Goal: Task Accomplishment & Management: Complete application form

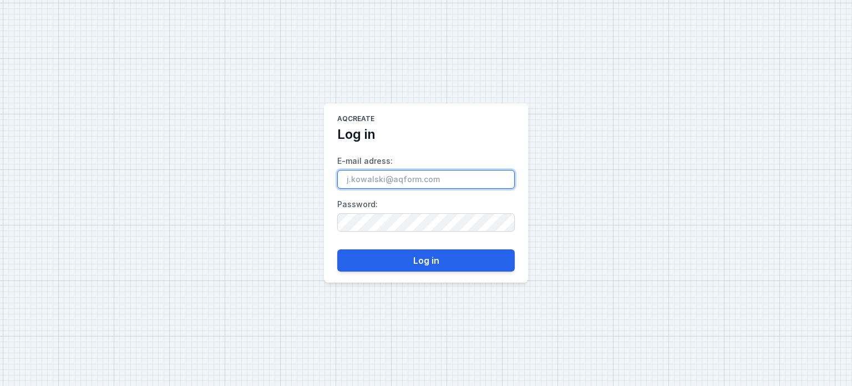
paste input "[EMAIL_ADDRESS][DOMAIN_NAME]"
type input "[EMAIL_ADDRESS][DOMAIN_NAME]"
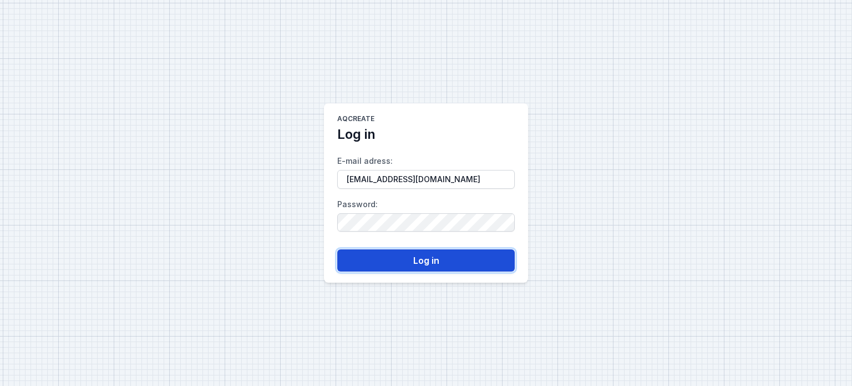
click at [425, 257] on button "Log in" at bounding box center [426, 260] width 178 height 22
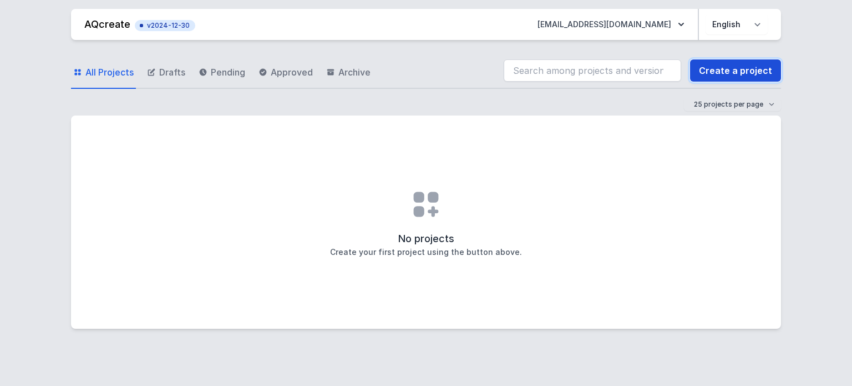
click at [736, 66] on link "Create a project" at bounding box center [735, 70] width 91 height 22
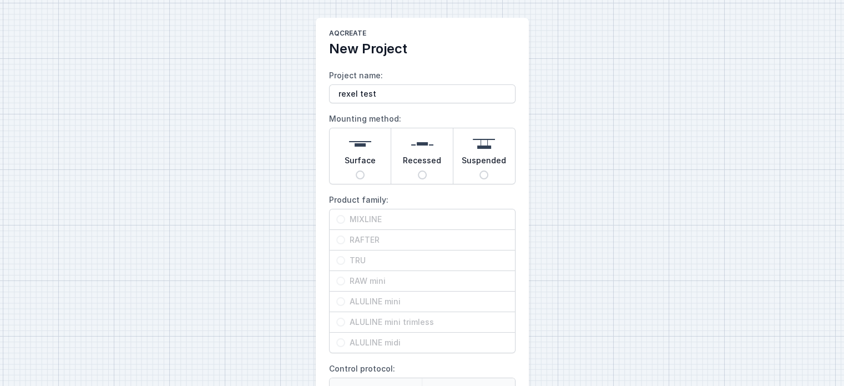
type input "rexel test"
click at [358, 176] on input "Surface" at bounding box center [360, 174] width 9 height 9
radio input "true"
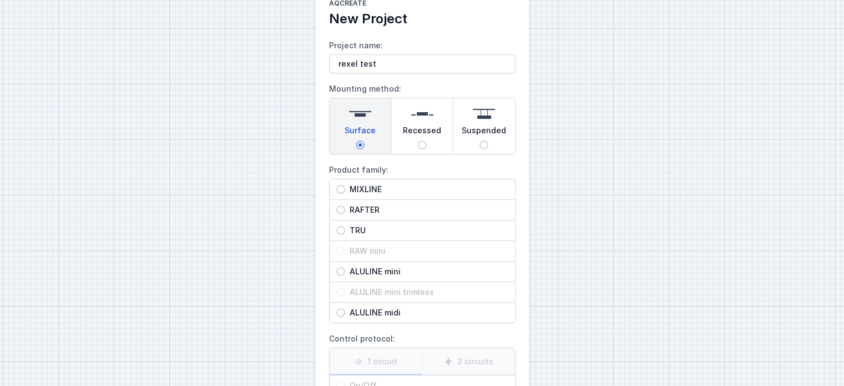
scroll to position [55, 0]
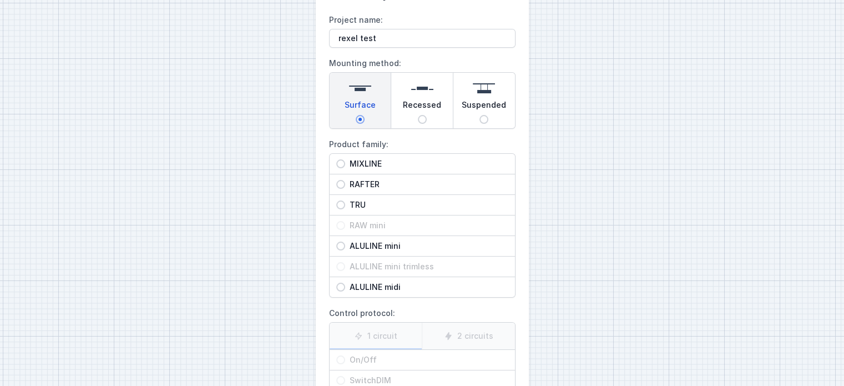
click at [375, 166] on span "MIXLINE" at bounding box center [426, 163] width 163 height 11
click at [345, 166] on input "MIXLINE" at bounding box center [340, 163] width 9 height 9
radio input "true"
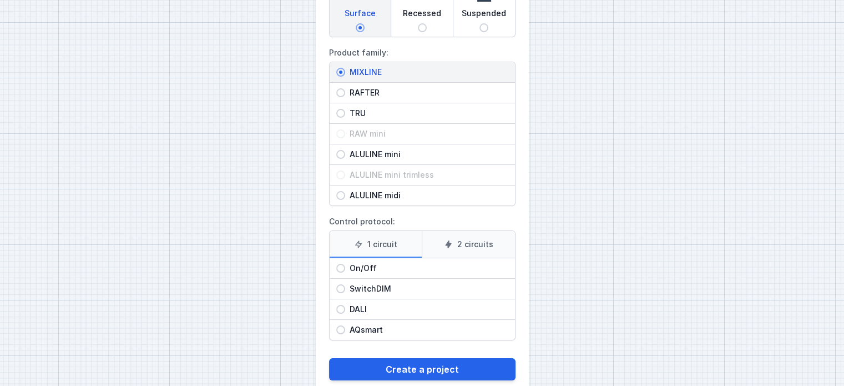
scroll to position [166, 0]
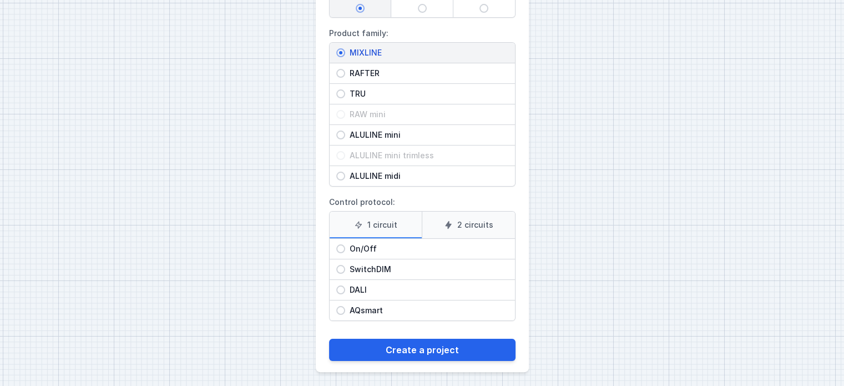
click at [445, 232] on label "2 circuits" at bounding box center [468, 224] width 93 height 27
click at [0, 0] on input "2 circuits" at bounding box center [0, 0] width 0 height 0
click at [399, 231] on label "1 circuit" at bounding box center [376, 224] width 93 height 27
click at [0, 0] on input "1 circuit" at bounding box center [0, 0] width 0 height 0
click at [374, 246] on span "On/Off" at bounding box center [426, 248] width 163 height 11
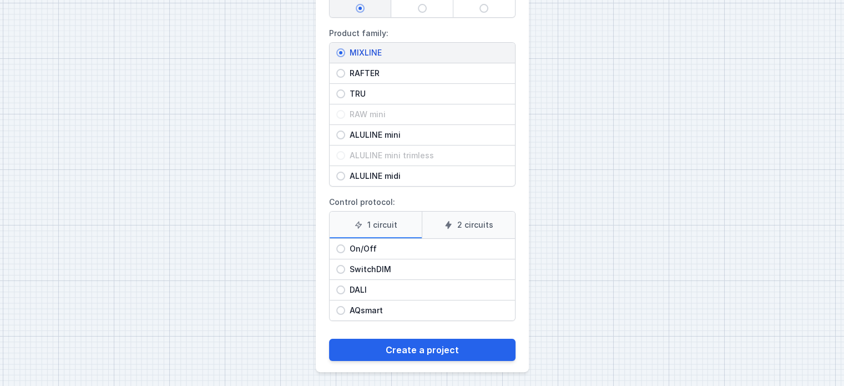
click at [345, 246] on input "On/Off" at bounding box center [340, 248] width 9 height 9
radio input "true"
click at [449, 229] on label "2 circuits" at bounding box center [468, 224] width 93 height 27
click at [0, 0] on input "2 circuits" at bounding box center [0, 0] width 0 height 0
click at [381, 261] on div "SwitchDIM" at bounding box center [422, 269] width 185 height 20
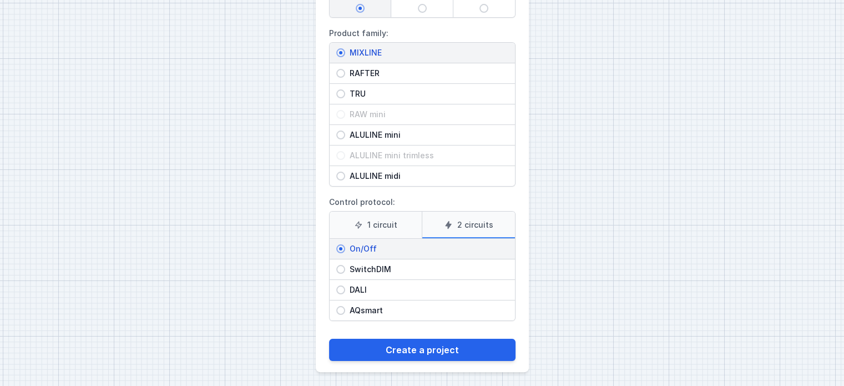
click at [345, 265] on input "SwitchDIM" at bounding box center [340, 269] width 9 height 9
radio input "true"
click at [386, 250] on span "On/Off" at bounding box center [426, 248] width 163 height 11
click at [345, 250] on input "On/Off" at bounding box center [340, 248] width 9 height 9
radio input "true"
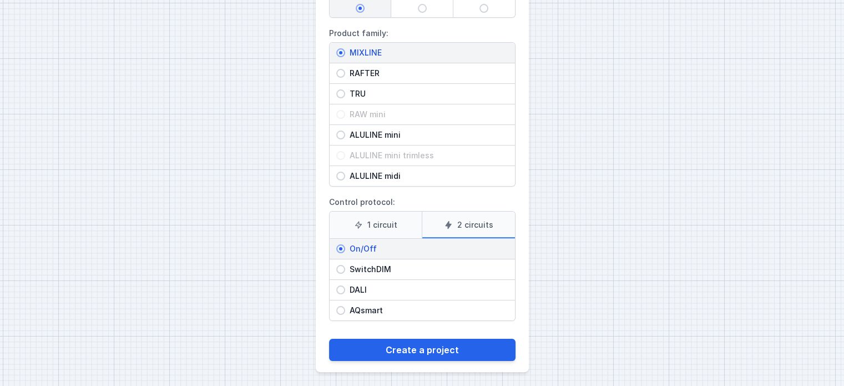
click at [386, 229] on label "1 circuit" at bounding box center [376, 224] width 93 height 27
click at [0, 0] on input "1 circuit" at bounding box center [0, 0] width 0 height 0
click at [441, 224] on label "2 circuits" at bounding box center [468, 224] width 93 height 27
click at [0, 0] on input "2 circuits" at bounding box center [0, 0] width 0 height 0
click at [374, 285] on span "DALI" at bounding box center [426, 289] width 163 height 11
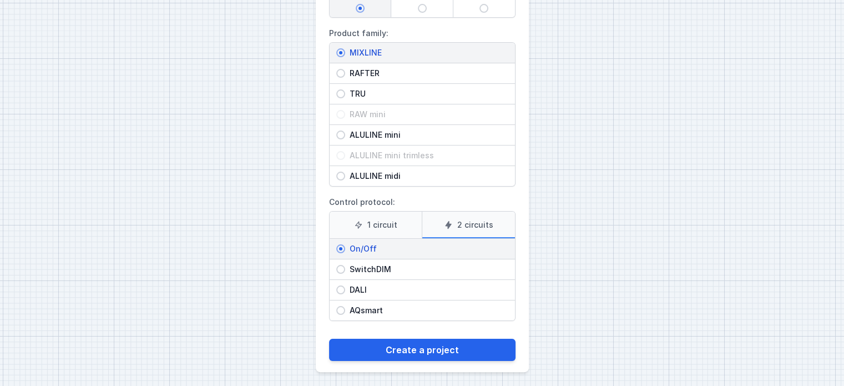
click at [345, 285] on input "DALI" at bounding box center [340, 289] width 9 height 9
radio input "true"
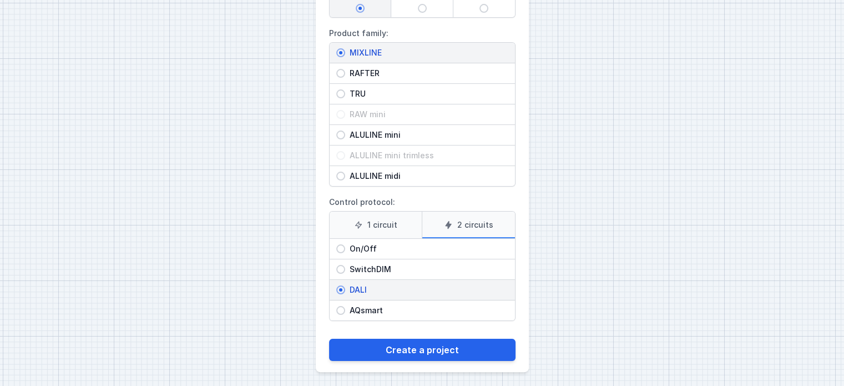
click at [454, 230] on label "2 circuits" at bounding box center [468, 224] width 93 height 27
click at [0, 0] on input "2 circuits" at bounding box center [0, 0] width 0 height 0
click at [397, 231] on label "1 circuit" at bounding box center [376, 224] width 93 height 27
click at [0, 0] on input "1 circuit" at bounding box center [0, 0] width 0 height 0
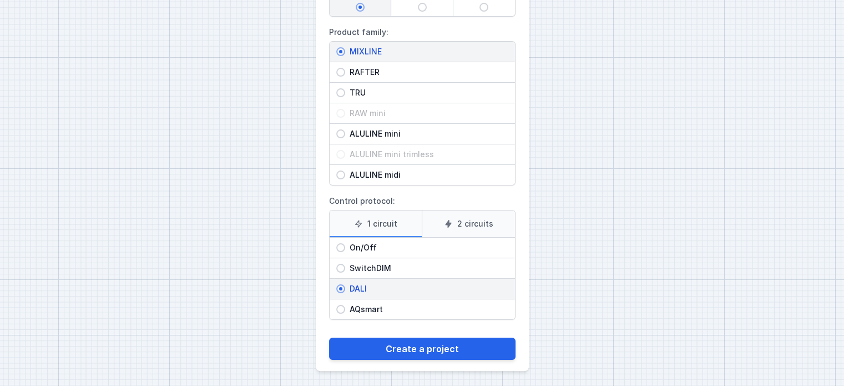
scroll to position [168, 0]
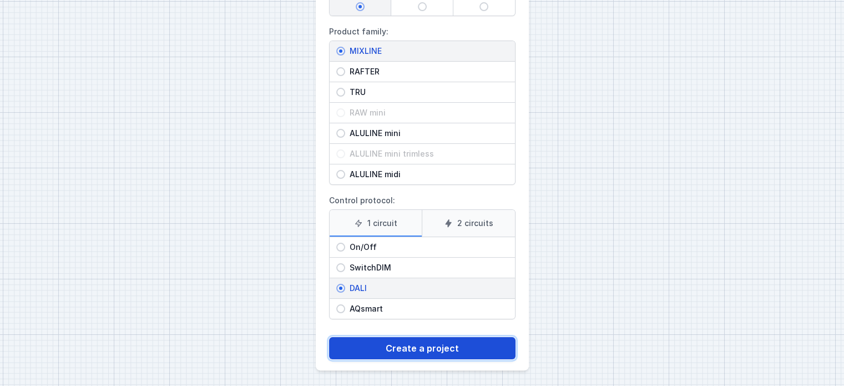
click at [417, 341] on button "Create a project" at bounding box center [422, 348] width 186 height 22
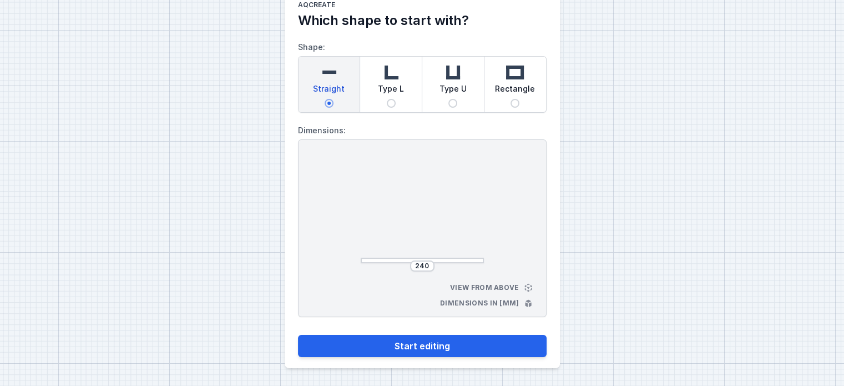
scroll to position [28, 0]
click at [515, 104] on input "Rectangle" at bounding box center [514, 103] width 9 height 9
radio input "true"
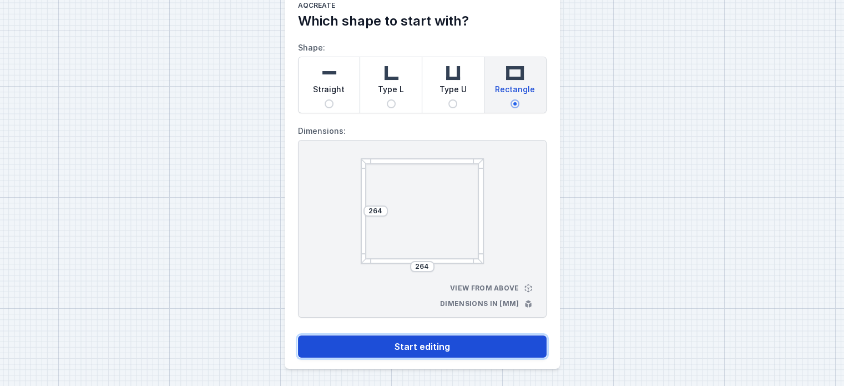
click at [431, 347] on button "Start editing" at bounding box center [422, 346] width 249 height 22
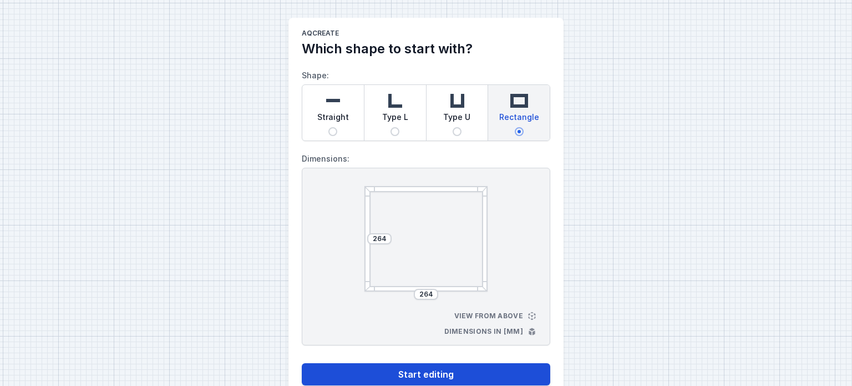
select select "4"
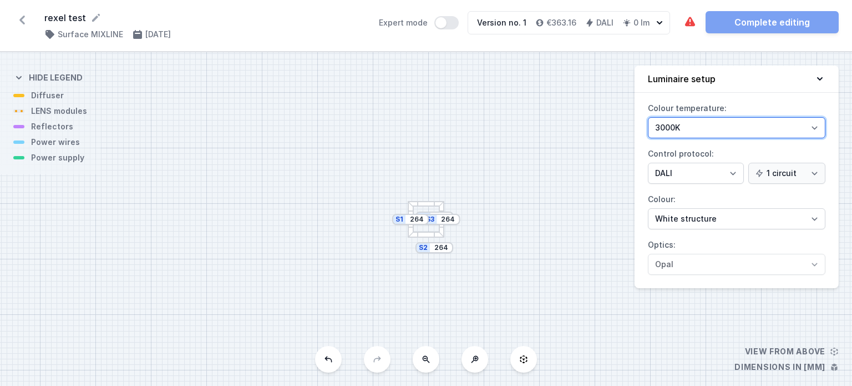
click at [718, 129] on select "3000K 4000K 2700K" at bounding box center [737, 127] width 178 height 21
click at [660, 24] on icon "button" at bounding box center [659, 22] width 11 height 11
click at [474, 356] on icon at bounding box center [475, 359] width 7 height 7
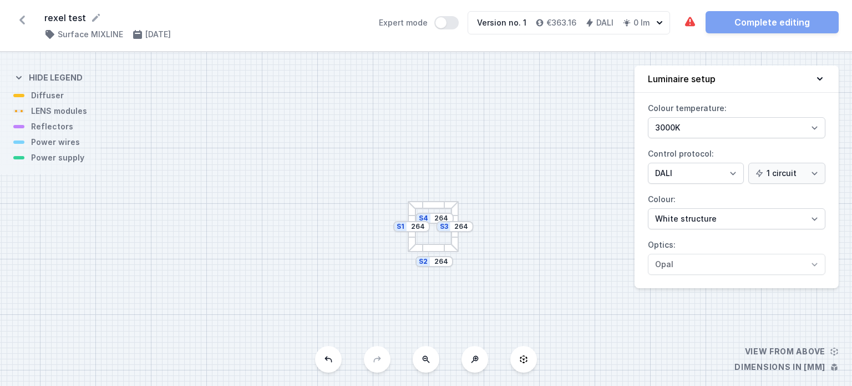
click at [474, 356] on icon at bounding box center [475, 359] width 7 height 7
click at [474, 356] on div "S4 264 S3 264 S2 264 S1 264" at bounding box center [426, 218] width 852 height 333
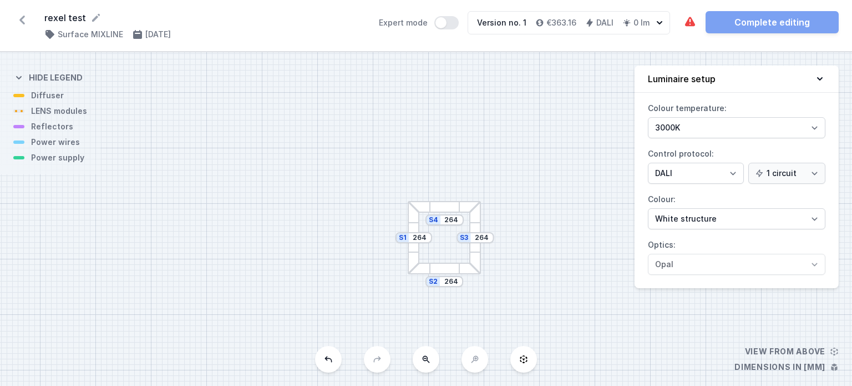
click at [474, 356] on div "S4 264 S3 264 S2 264 S1 264" at bounding box center [426, 218] width 852 height 333
drag, startPoint x: 477, startPoint y: 258, endPoint x: 442, endPoint y: 204, distance: 64.3
drag, startPoint x: 452, startPoint y: 186, endPoint x: 425, endPoint y: 161, distance: 36.9
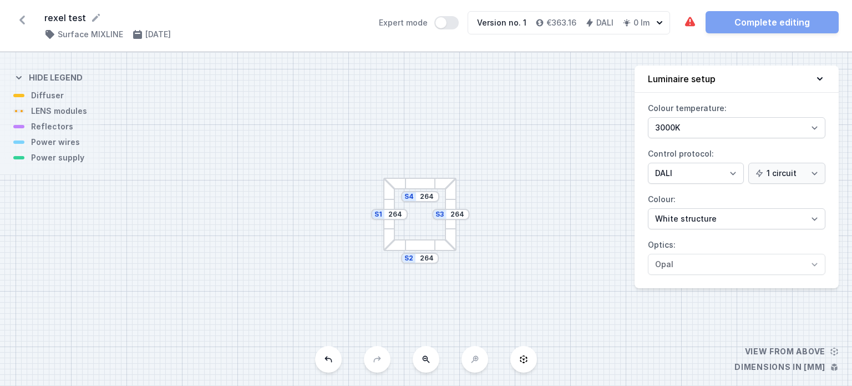
click at [425, 161] on div "S4 264 S3 264 S2 264 S1 264" at bounding box center [426, 218] width 852 height 333
click at [428, 202] on div "S4 264 S3 264 S2 264 S1 264" at bounding box center [426, 218] width 852 height 333
click at [427, 199] on div "S4 264" at bounding box center [417, 194] width 38 height 11
click at [427, 201] on div "S4 264 S3 264 S2 264 S1 264" at bounding box center [426, 218] width 852 height 333
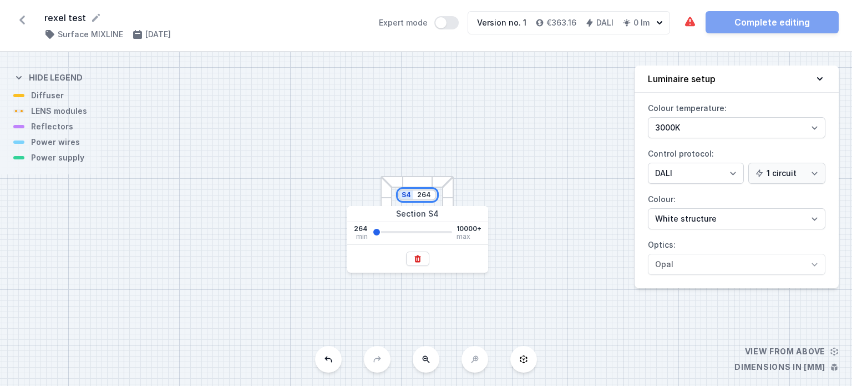
click at [423, 198] on input "264" at bounding box center [425, 194] width 18 height 9
type input "786"
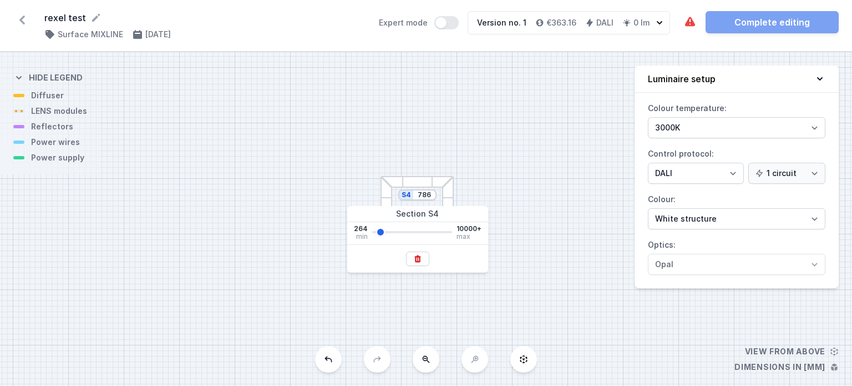
type input "1151"
type input "1212"
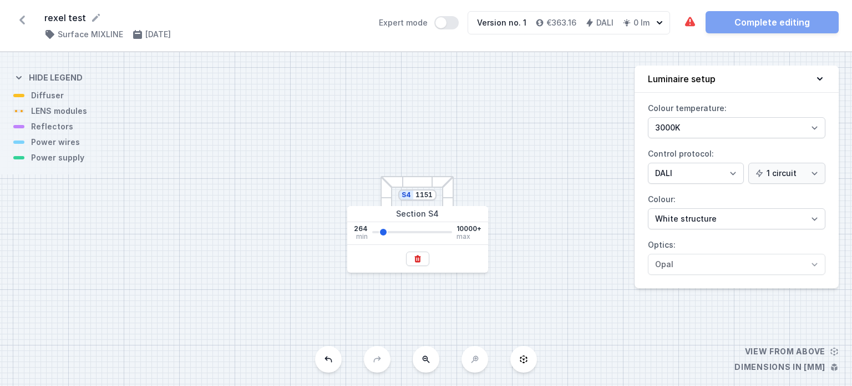
type input "1212"
type input "1334"
type input "1516"
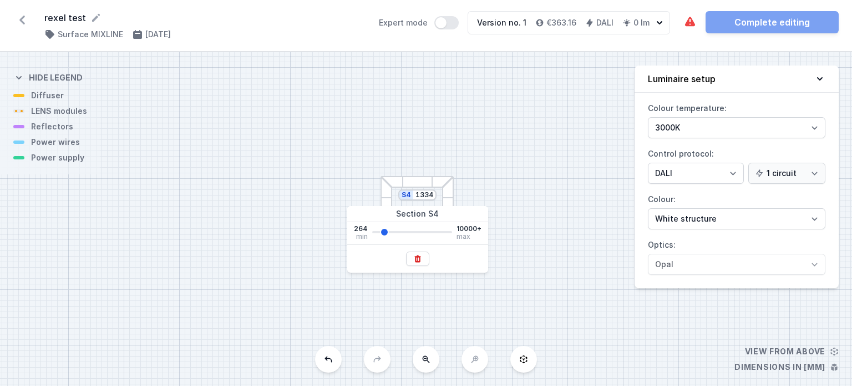
type input "1516"
type input "1760"
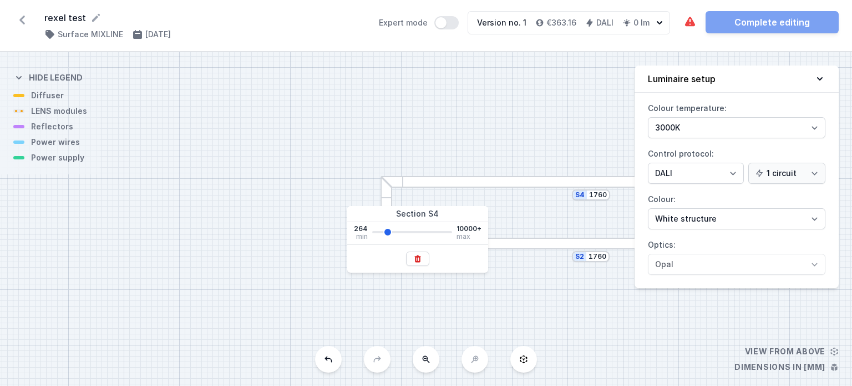
type input "1881"
type input "2064"
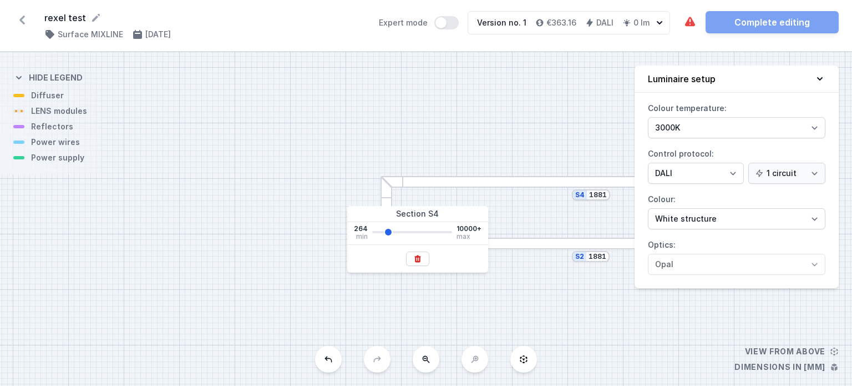
type input "2064"
type input "2125"
type input "2186"
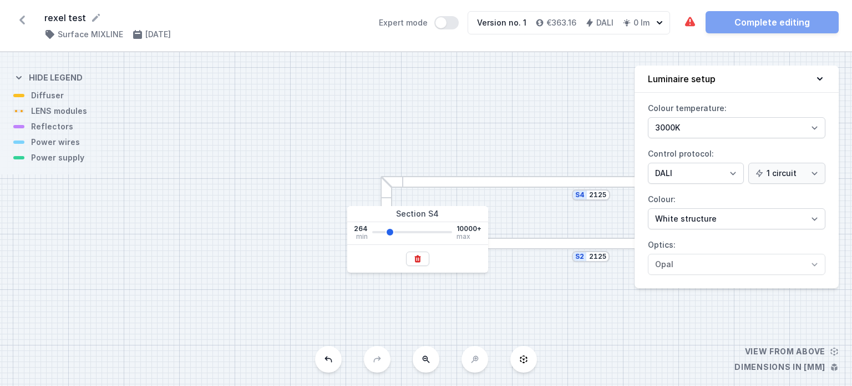
type input "2186"
type input "2246"
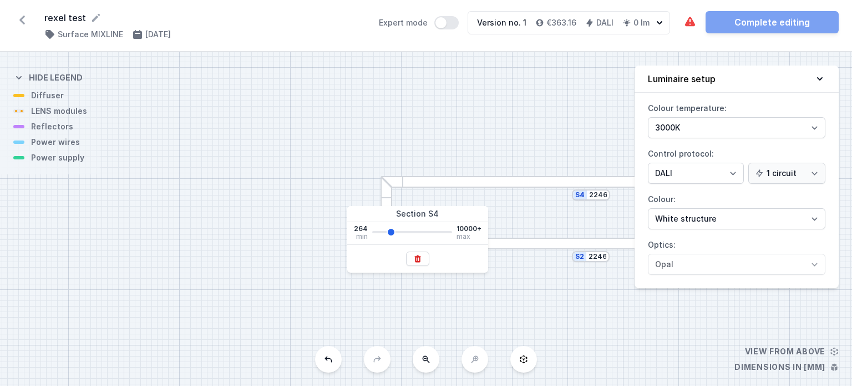
type input "2307"
type input "2429"
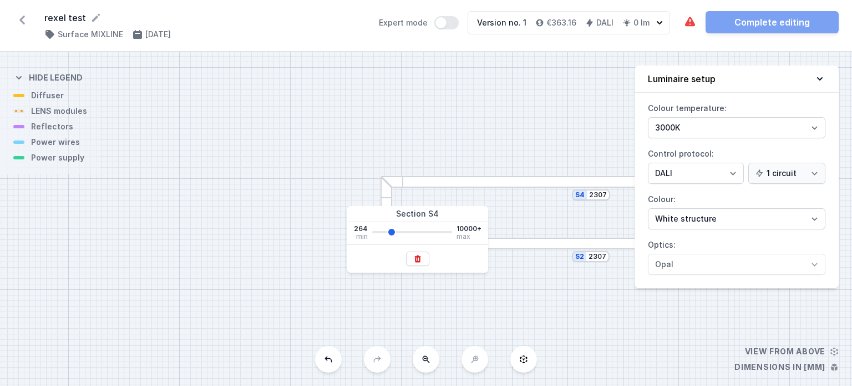
type input "2429"
type input "2551"
type input "2916"
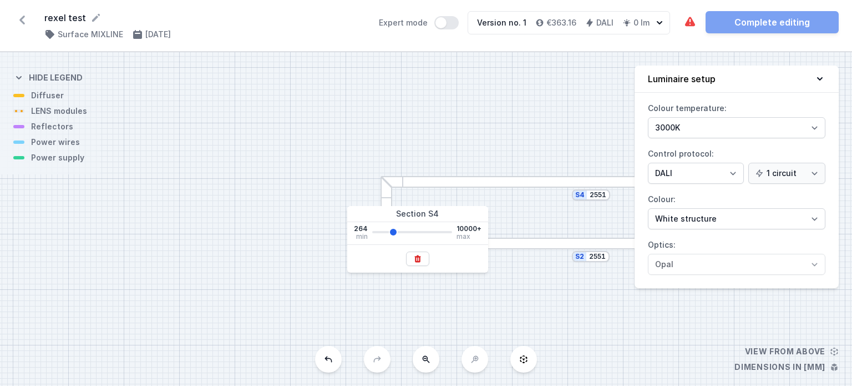
type input "2916"
type input "3220"
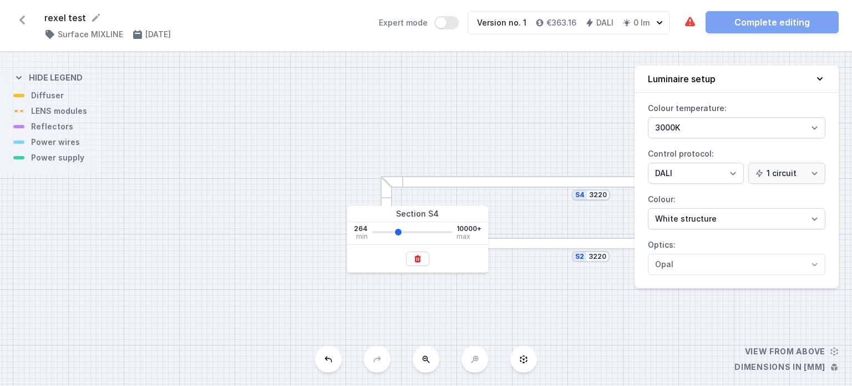
type input "3281"
type input "3342"
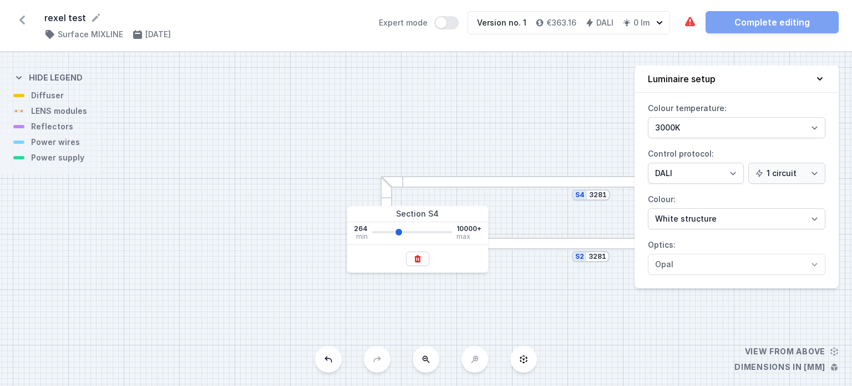
type input "3342"
type input "3463"
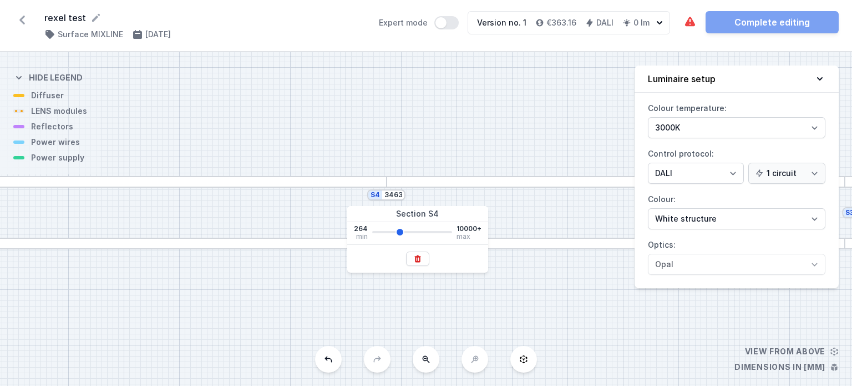
type input "3403"
type input "3342"
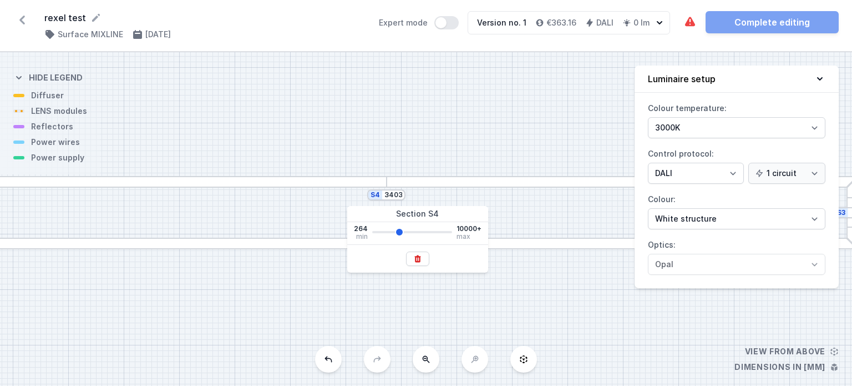
type input "3342"
type input "3281"
type input "3220"
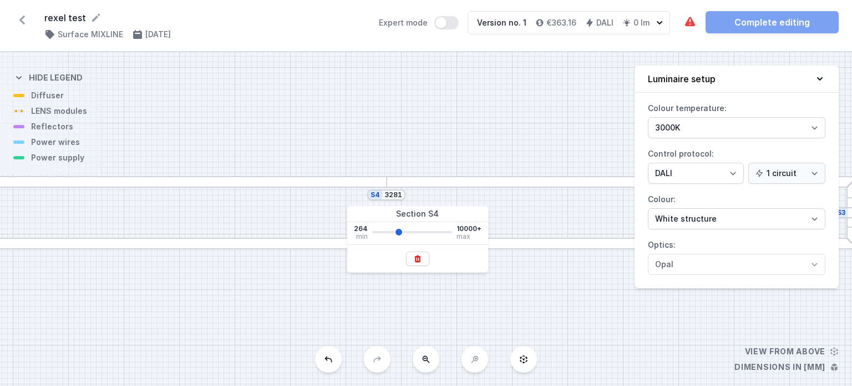
type input "3220"
type input "3159"
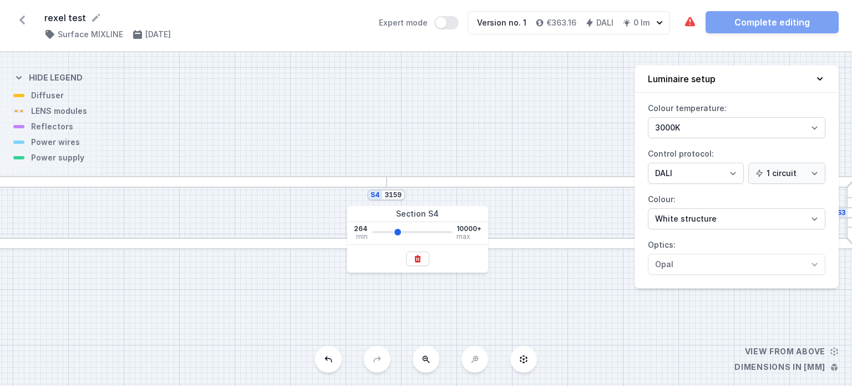
type input "3098"
type input "3037"
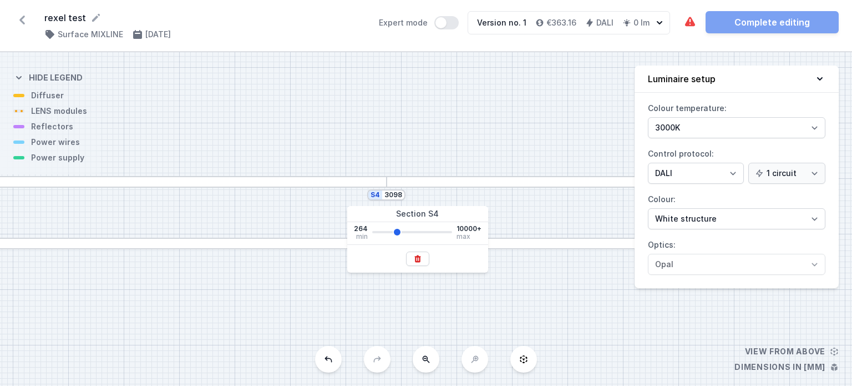
type input "3037"
type input "2977"
type input "2916"
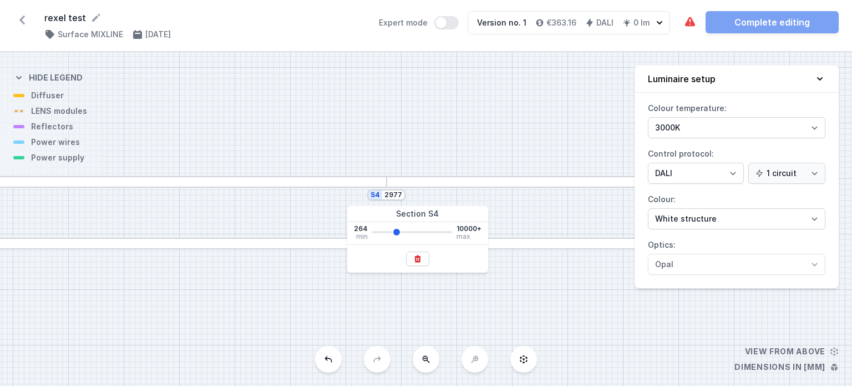
type input "2916"
type input "2855"
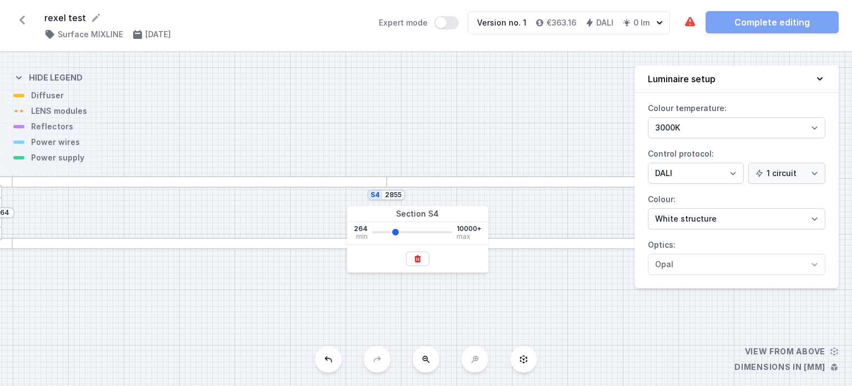
type input "2794"
type input "2733"
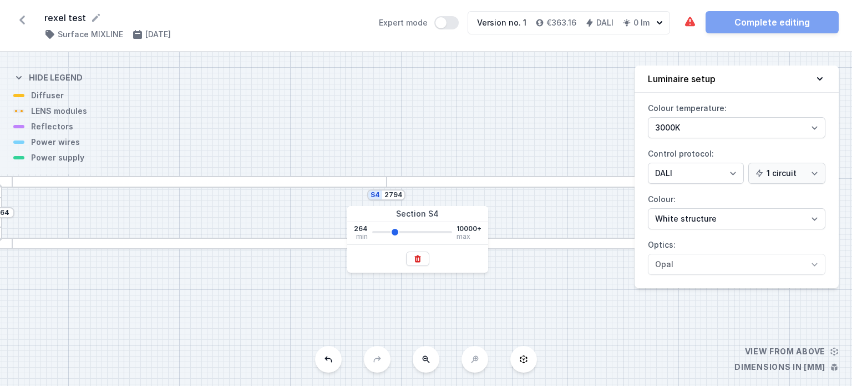
type input "2733"
type input "2672"
type input "2611"
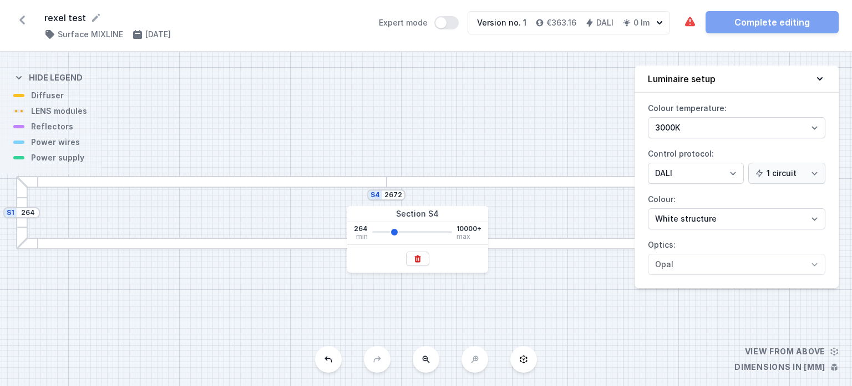
type input "2611"
type input "2551"
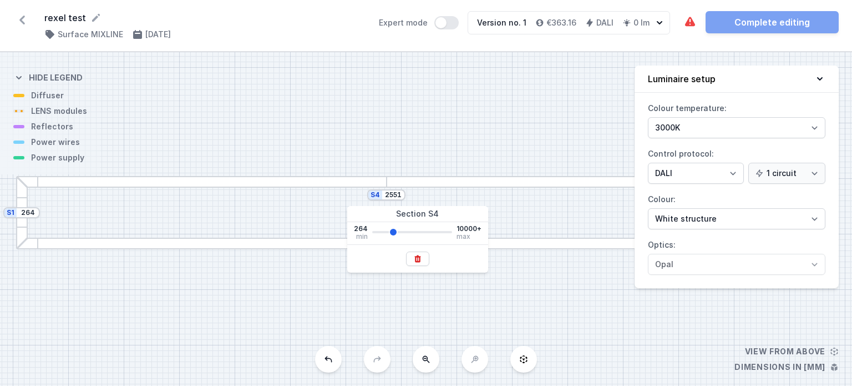
type input "2490"
type input "2429"
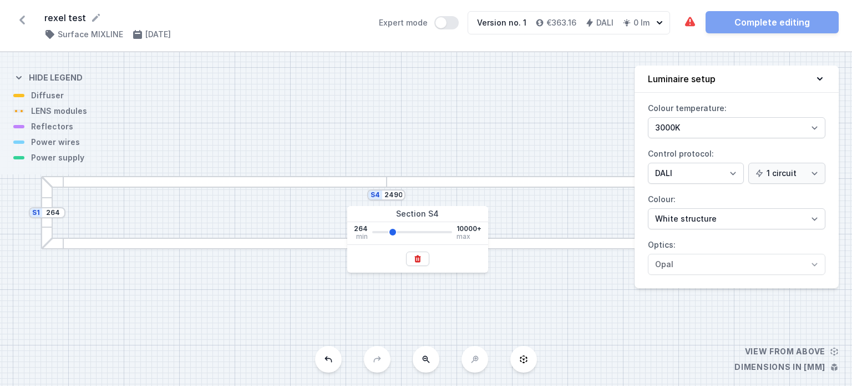
type input "2429"
type input "2368"
type input "2307"
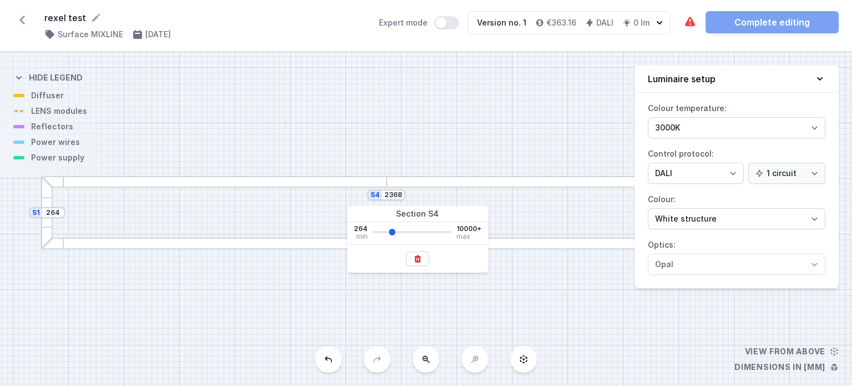
type input "2307"
type input "2246"
drag, startPoint x: 378, startPoint y: 230, endPoint x: 390, endPoint y: 230, distance: 12.2
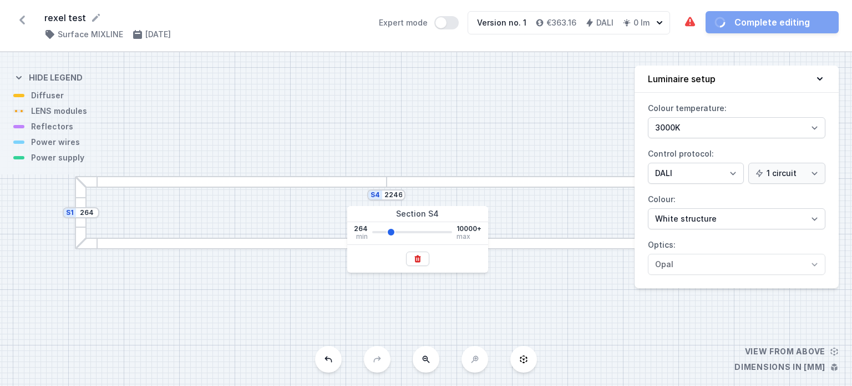
type input "2246"
click at [390, 231] on input "range" at bounding box center [412, 232] width 80 height 2
click at [393, 198] on input "2246" at bounding box center [393, 194] width 18 height 9
click at [395, 198] on input "2246" at bounding box center [393, 194] width 18 height 9
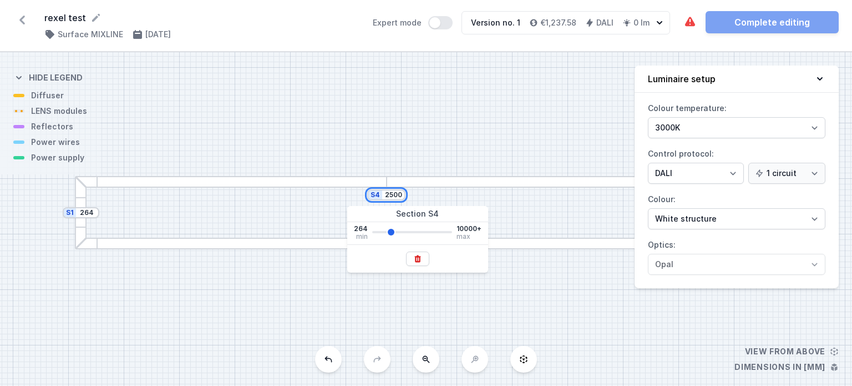
type input "2500"
click at [304, 306] on div "S4 2500 S3 264 S2 2500 S1 264" at bounding box center [426, 218] width 852 height 333
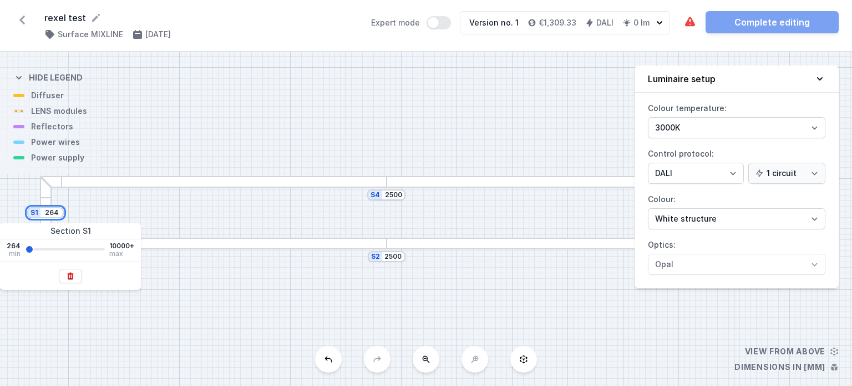
click at [52, 214] on input "264" at bounding box center [52, 212] width 18 height 9
type input "1800"
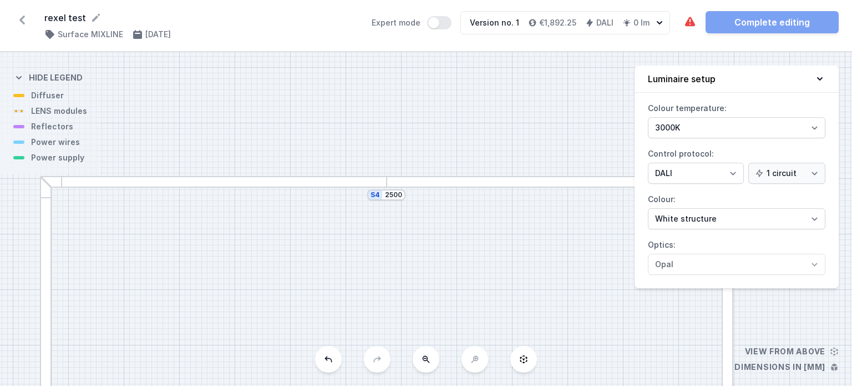
drag, startPoint x: 282, startPoint y: 166, endPoint x: 283, endPoint y: 86, distance: 79.9
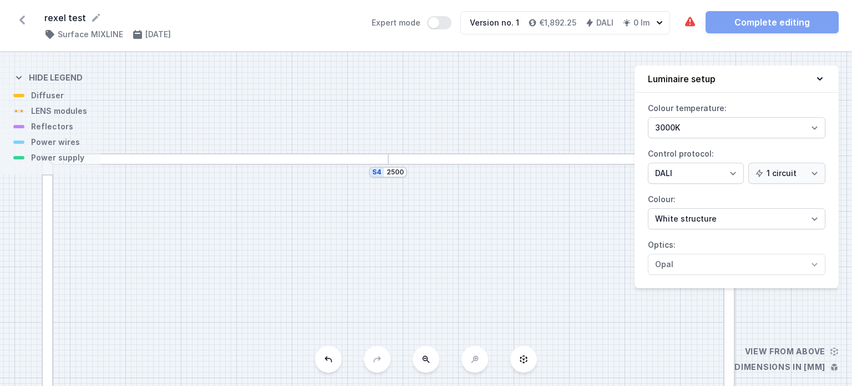
drag, startPoint x: 286, startPoint y: 112, endPoint x: 281, endPoint y: 74, distance: 38.1
click at [281, 74] on div "S4 2500 S3 1800 S2 2500 S1 1800" at bounding box center [426, 218] width 852 height 333
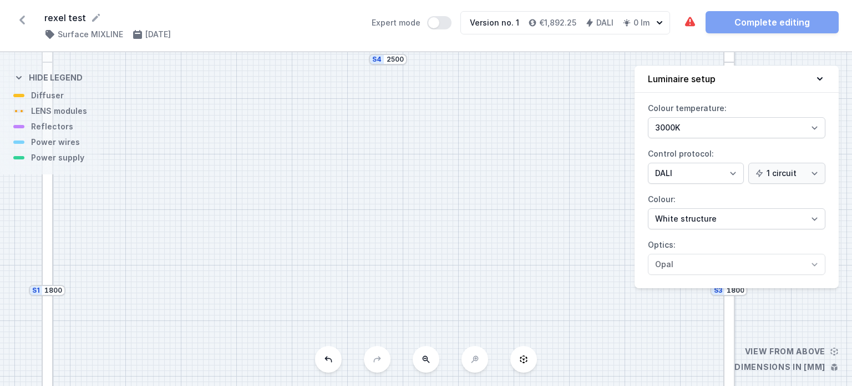
drag, startPoint x: 301, startPoint y: 197, endPoint x: 306, endPoint y: 122, distance: 75.1
click at [306, 122] on div "S4 2500 S3 1800 S2 2500 S1 1800" at bounding box center [426, 218] width 852 height 333
click at [422, 363] on icon at bounding box center [426, 359] width 9 height 9
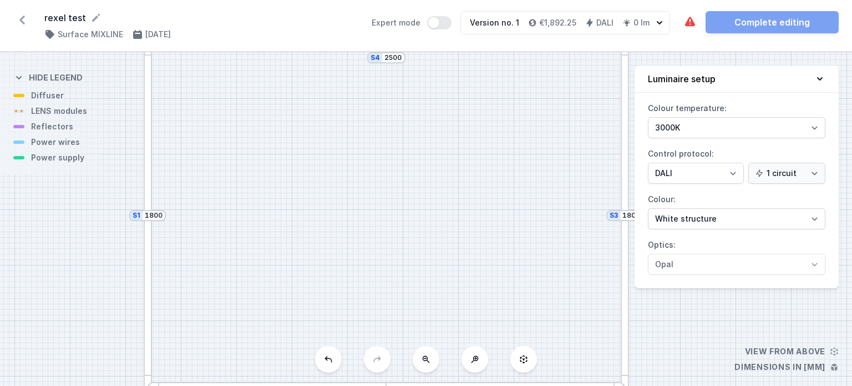
click at [422, 363] on icon at bounding box center [426, 359] width 9 height 9
drag, startPoint x: 367, startPoint y: 188, endPoint x: 372, endPoint y: 221, distance: 33.2
click at [372, 221] on div "S4 2500 S3 1800 S2 2500 S1 1800" at bounding box center [426, 218] width 852 height 333
click at [563, 170] on div at bounding box center [561, 198] width 6 height 250
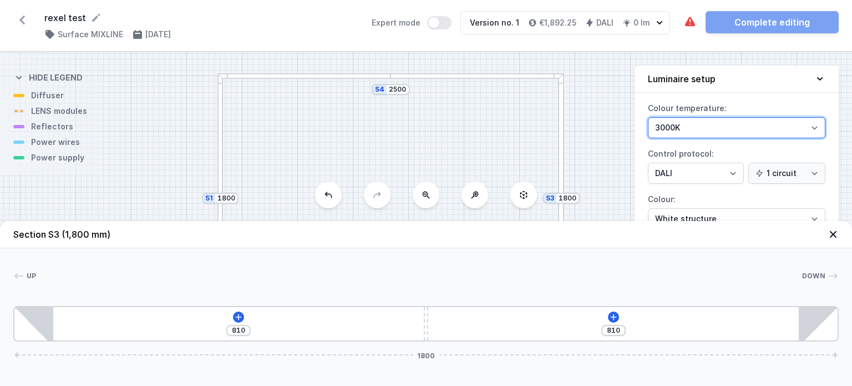
click at [677, 133] on select "3000K 4000K 2700K" at bounding box center [737, 127] width 178 height 21
click at [612, 125] on div "S4 2500 S3 1800 S2 2500 S1 1800" at bounding box center [426, 218] width 852 height 333
click at [834, 233] on icon at bounding box center [833, 234] width 7 height 7
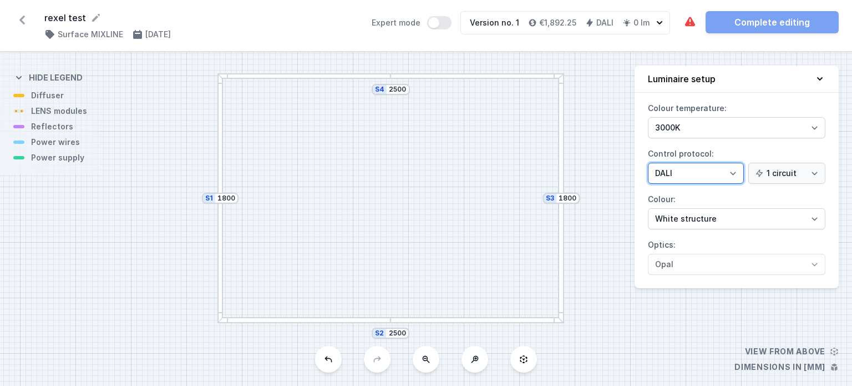
click at [733, 176] on select "On/Off SwitchDIM DALI AQsmart" at bounding box center [696, 173] width 96 height 21
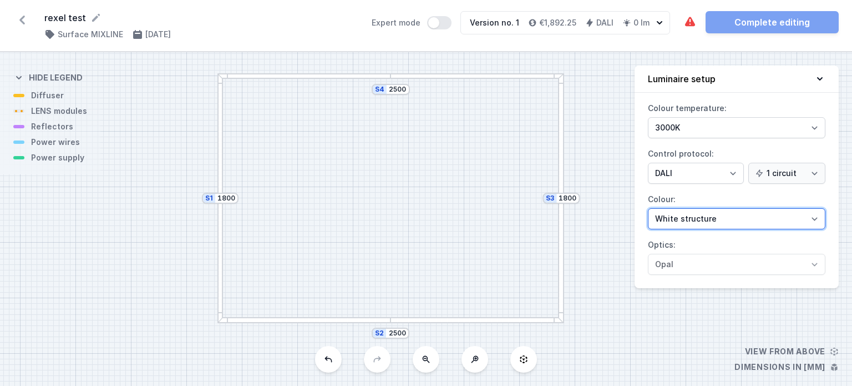
click at [732, 221] on select "White structure Black structure Gold structure Copper Gray Another colour (from…" at bounding box center [737, 218] width 178 height 21
select select "2"
click at [648, 208] on select "White structure Black structure Gold structure Copper Gray Another colour (from…" at bounding box center [737, 218] width 178 height 21
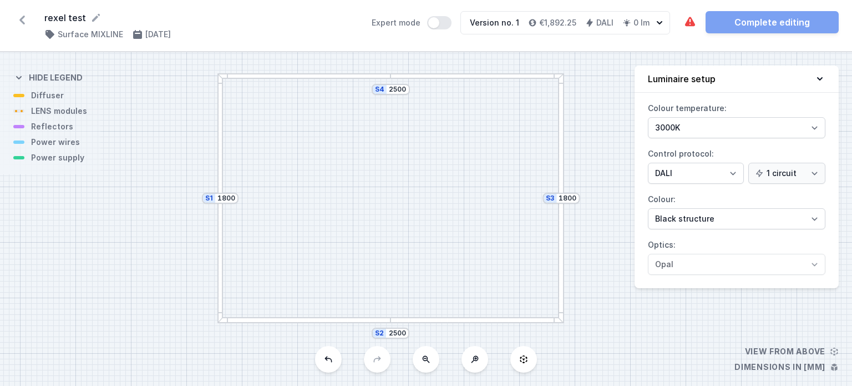
click at [561, 217] on div at bounding box center [561, 198] width 6 height 250
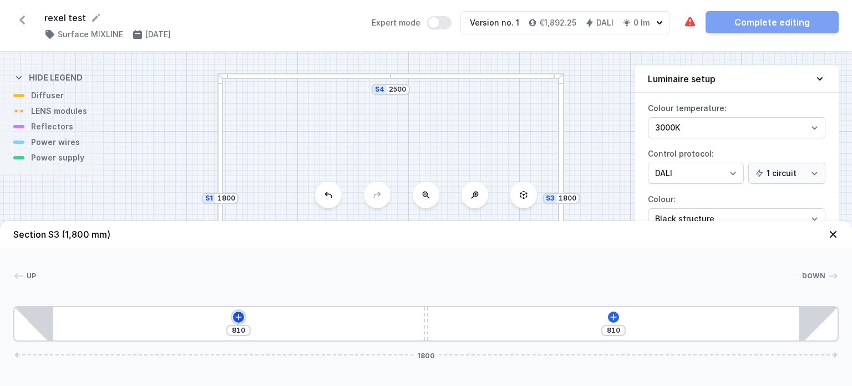
click at [239, 318] on icon at bounding box center [238, 316] width 9 height 9
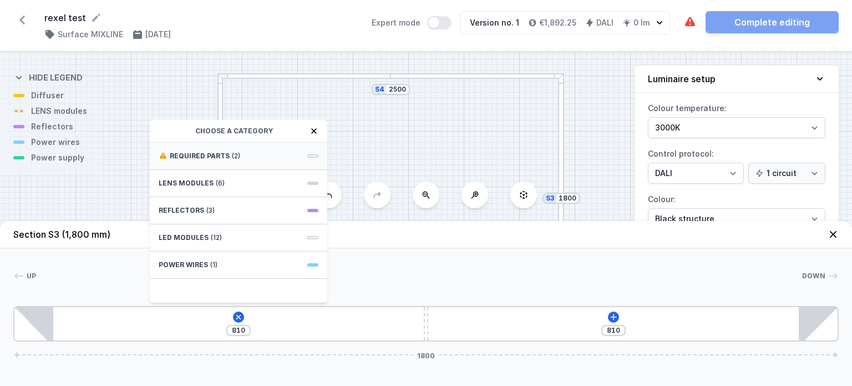
click at [235, 154] on span "(2)" at bounding box center [236, 155] width 8 height 9
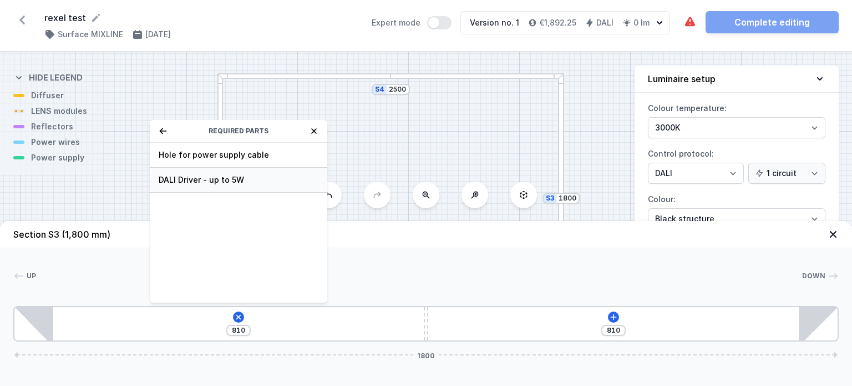
click at [242, 181] on span "DALI Driver - up to 5W" at bounding box center [239, 179] width 160 height 11
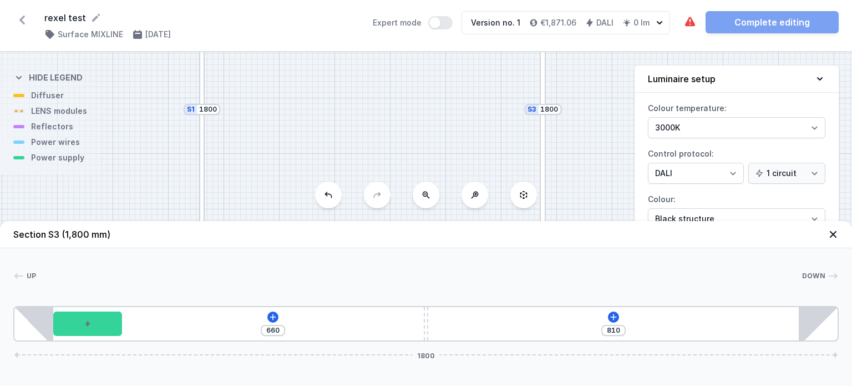
drag, startPoint x: 472, startPoint y: 156, endPoint x: 454, endPoint y: 70, distance: 87.9
click at [454, 70] on div "S4 2500 S3 1800 S2 2500 S1 1800" at bounding box center [426, 218] width 852 height 333
click at [276, 317] on icon at bounding box center [273, 316] width 9 height 9
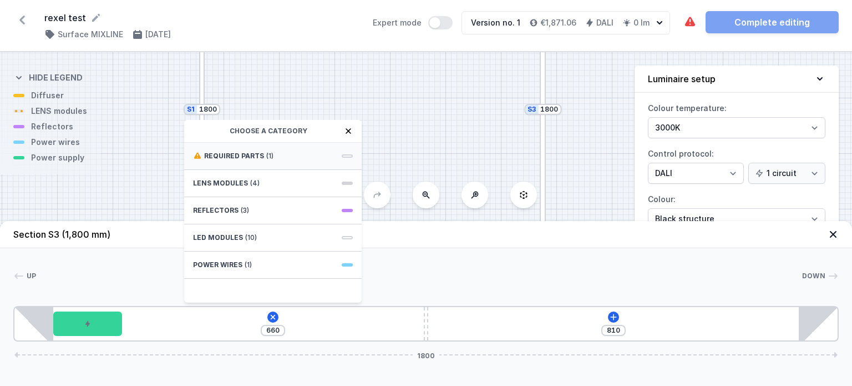
click at [262, 155] on div "Required parts (1)" at bounding box center [273, 156] width 178 height 27
click at [257, 154] on span "Hole for power supply cable" at bounding box center [273, 154] width 160 height 11
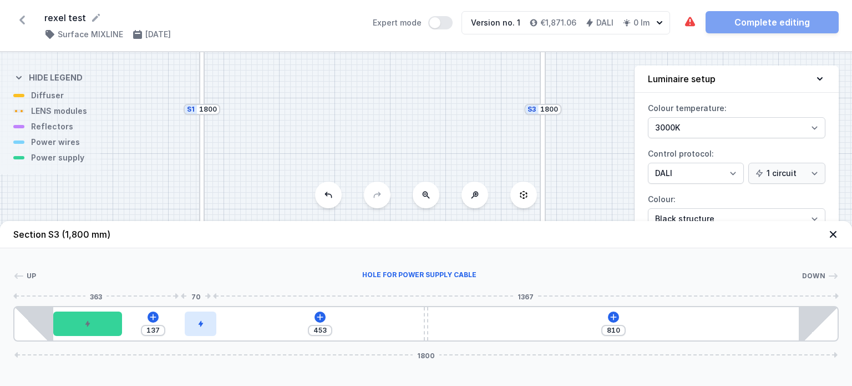
type input "442"
type input "148"
type input "441"
type input "149"
type input "439"
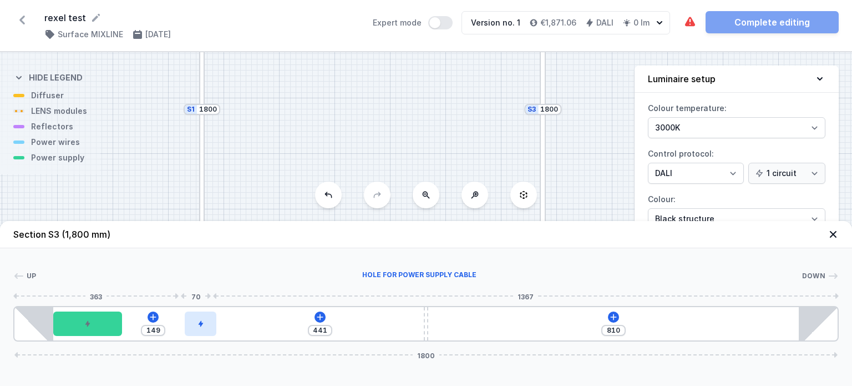
type input "151"
type input "437"
type input "153"
type input "434"
type input "156"
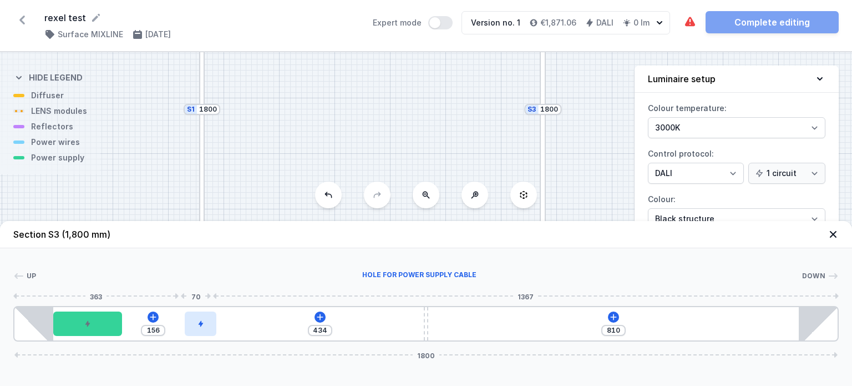
type input "428"
type input "162"
type input "422"
type input "168"
type input "418"
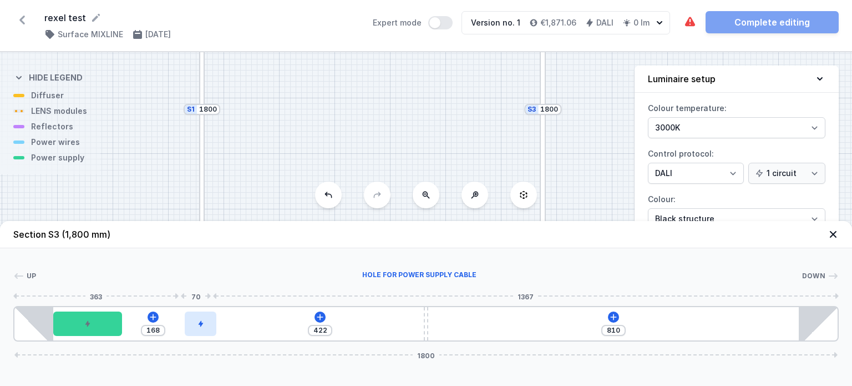
type input "172"
type input "414"
type input "176"
type input "412"
type input "178"
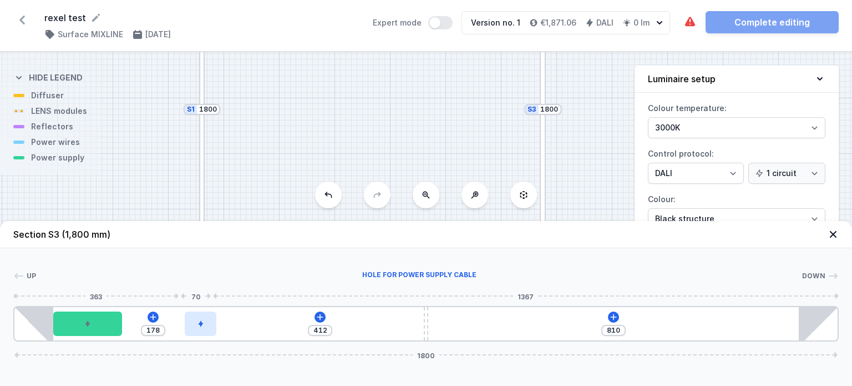
type input "409"
type input "181"
type input "405"
type input "185"
type input "402"
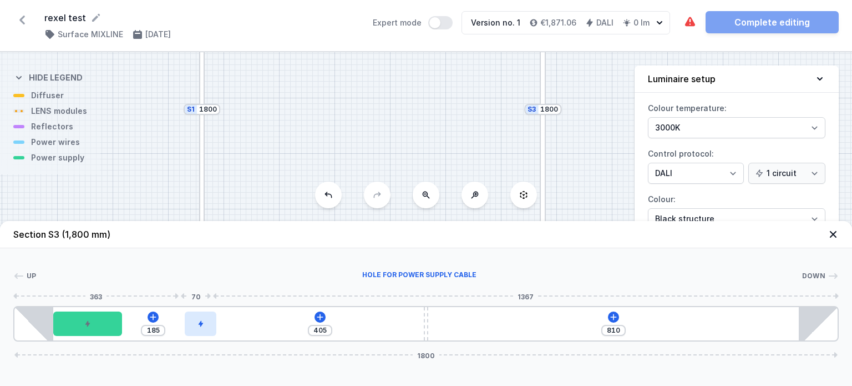
type input "188"
type input "395"
type input "195"
type input "383"
type input "207"
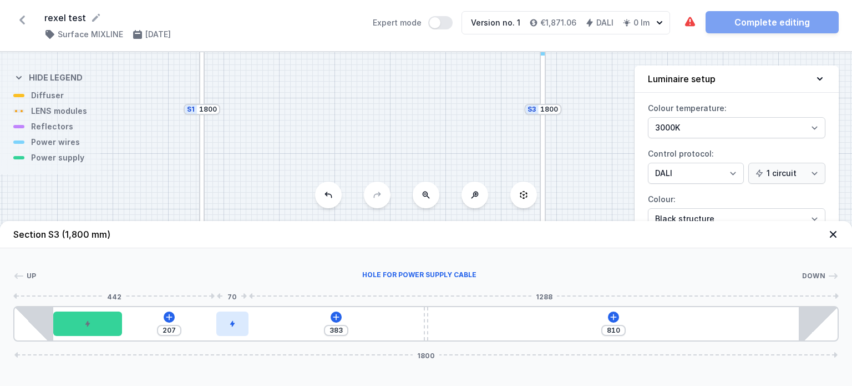
type input "364"
type input "226"
type input "351"
type input "239"
type input "345"
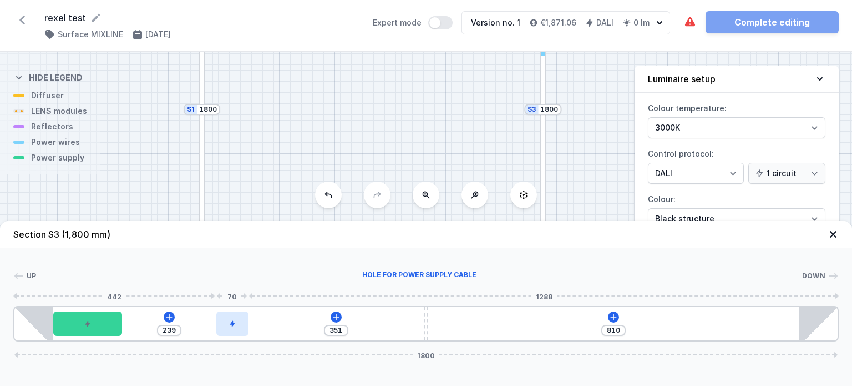
type input "245"
type input "339"
type input "251"
type input "332"
type input "258"
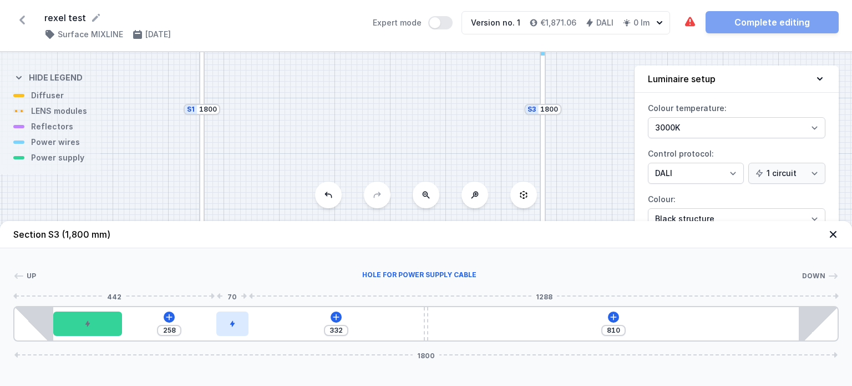
type input "325"
type input "265"
type input "316"
type input "274"
type input "308"
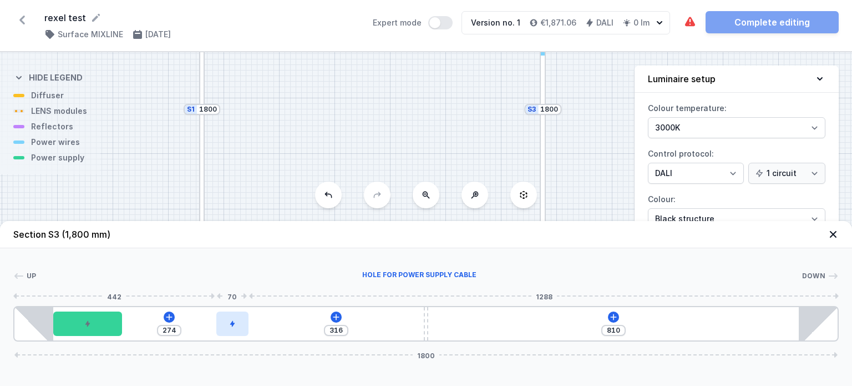
type input "282"
type input "302"
type input "288"
type input "293"
type input "297"
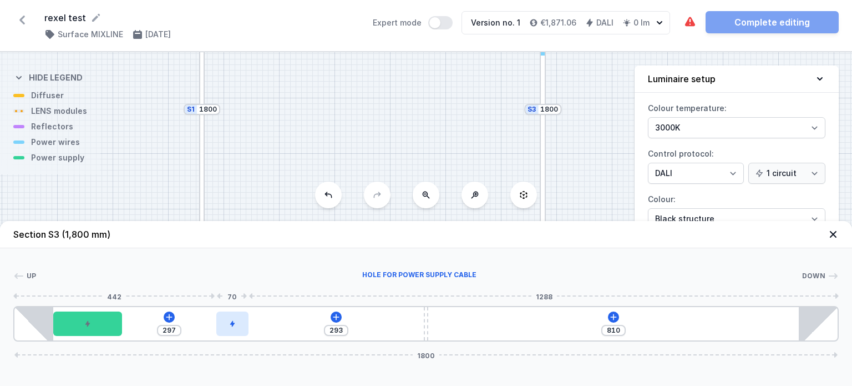
type input "288"
type input "302"
type input "283"
type input "307"
type input "280"
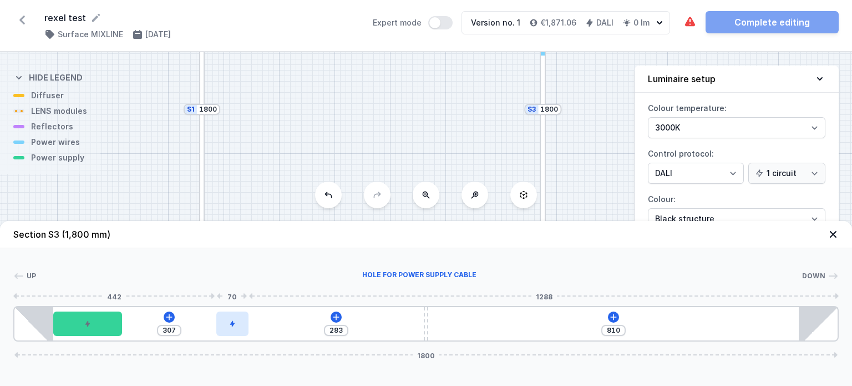
type input "310"
type input "279"
type input "311"
type input "275"
type input "315"
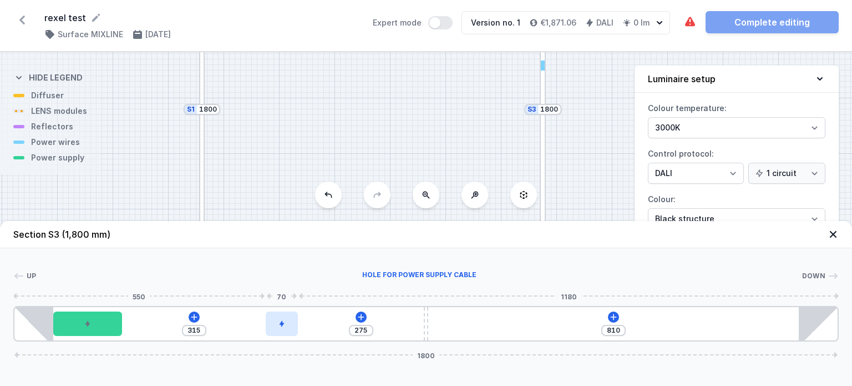
type input "271"
type input "319"
type input "267"
type input "323"
type input "262"
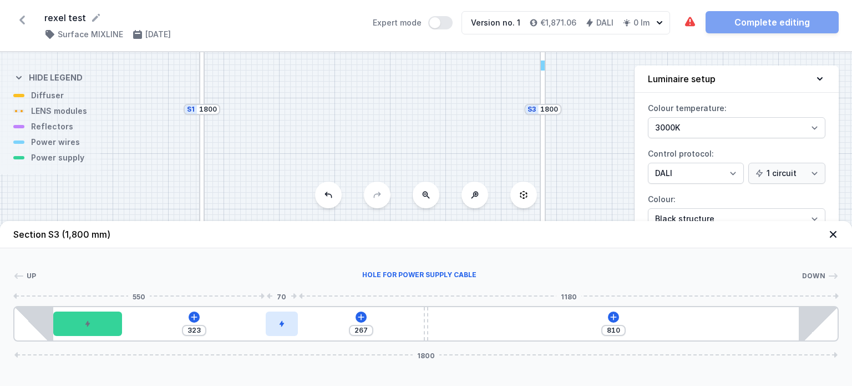
type input "328"
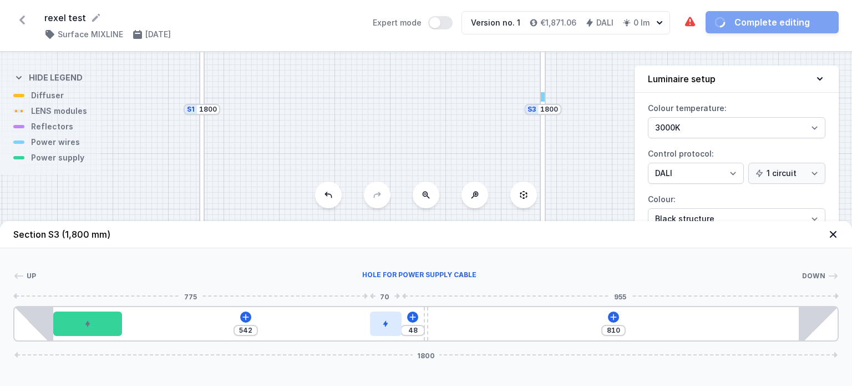
drag, startPoint x: 143, startPoint y: 322, endPoint x: 389, endPoint y: 322, distance: 246.9
click at [389, 322] on div at bounding box center [386, 323] width 32 height 24
click at [373, 328] on div at bounding box center [383, 323] width 32 height 24
click at [426, 334] on div at bounding box center [425, 323] width 4 height 33
drag, startPoint x: 425, startPoint y: 333, endPoint x: 478, endPoint y: 334, distance: 52.7
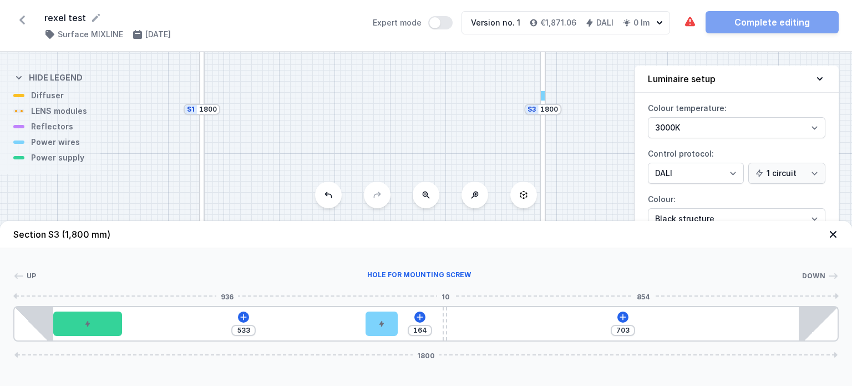
click at [478, 334] on div "533 164 703 1800" at bounding box center [426, 324] width 826 height 36
drag, startPoint x: 475, startPoint y: 340, endPoint x: 429, endPoint y: 339, distance: 46.6
click at [429, 339] on div at bounding box center [427, 323] width 4 height 33
click at [426, 202] on button at bounding box center [426, 194] width 27 height 27
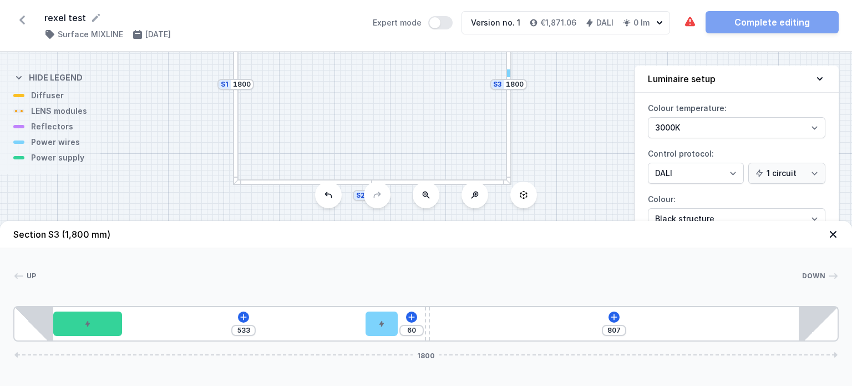
click at [426, 202] on button at bounding box center [426, 194] width 27 height 27
click at [833, 230] on icon at bounding box center [833, 234] width 11 height 11
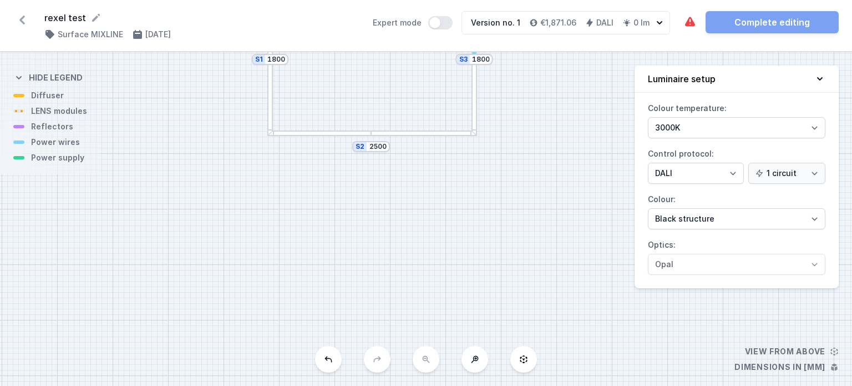
drag, startPoint x: 426, startPoint y: 108, endPoint x: 431, endPoint y: 146, distance: 38.6
click at [432, 137] on div "S4 2500 S3 1800 S2 2500 S1 1800" at bounding box center [426, 218] width 852 height 333
click at [429, 135] on div at bounding box center [423, 133] width 104 height 6
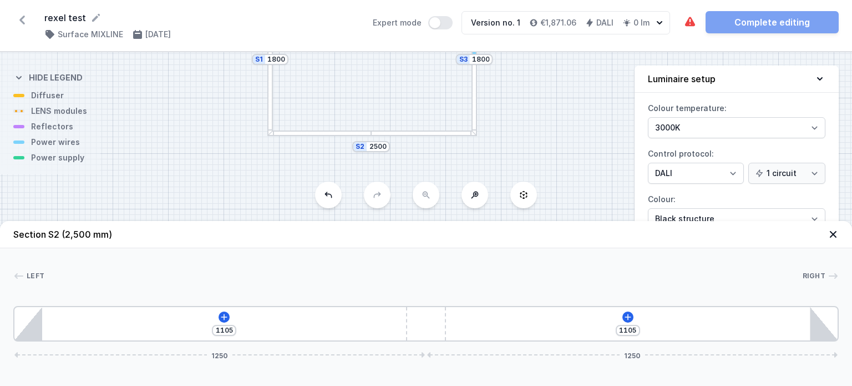
drag, startPoint x: 504, startPoint y: 97, endPoint x: 502, endPoint y: 144, distance: 46.6
click at [526, 199] on icon at bounding box center [523, 194] width 9 height 9
drag, startPoint x: 472, startPoint y: 141, endPoint x: 465, endPoint y: 79, distance: 62.4
click at [465, 79] on div "S4 2500 S3 1800 S2 2500 S1 1800" at bounding box center [426, 218] width 852 height 333
drag, startPoint x: 466, startPoint y: 129, endPoint x: 464, endPoint y: 78, distance: 51.1
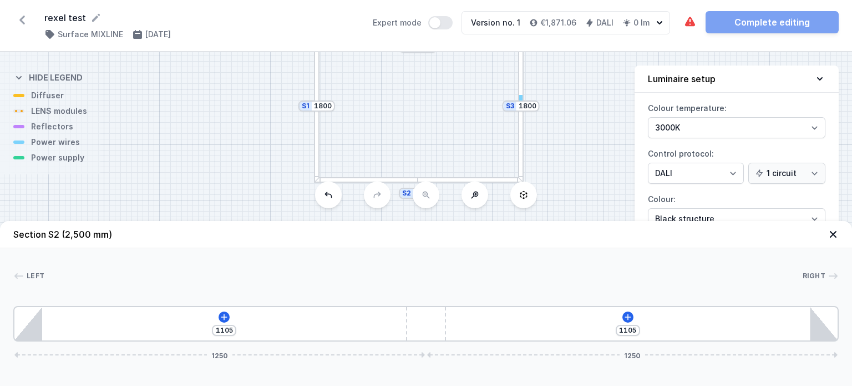
click at [464, 78] on div "S4 2500 S3 1800 S2 2500 S1 1800" at bounding box center [426, 218] width 852 height 333
drag, startPoint x: 529, startPoint y: 154, endPoint x: 550, endPoint y: 128, distance: 33.1
click at [550, 128] on div "S4 2500 S3 1800 S2 2500 S1 1800" at bounding box center [426, 218] width 852 height 333
drag, startPoint x: 441, startPoint y: 327, endPoint x: 475, endPoint y: 323, distance: 34.1
click at [475, 323] on div "1112 1098 1257 1243" at bounding box center [426, 324] width 826 height 36
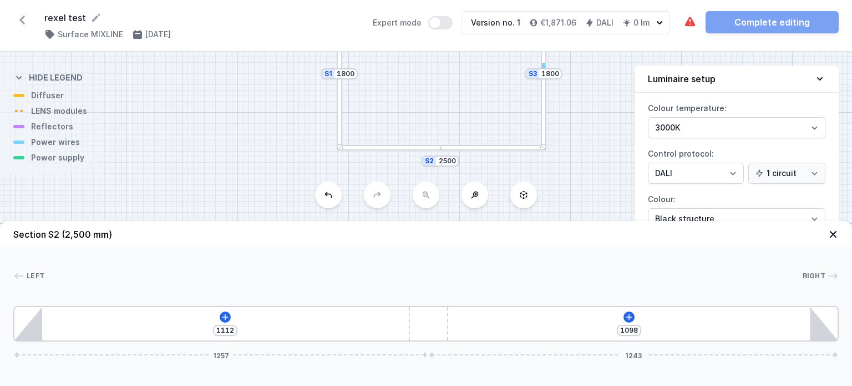
click at [335, 323] on div "1112 1098 1257 1243" at bounding box center [426, 324] width 826 height 36
click at [224, 314] on icon at bounding box center [225, 316] width 9 height 9
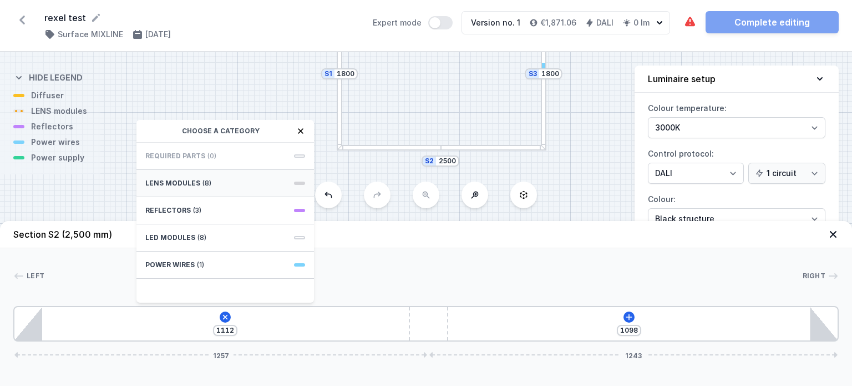
click at [223, 184] on div "LENS modules (8)" at bounding box center [225, 183] width 178 height 27
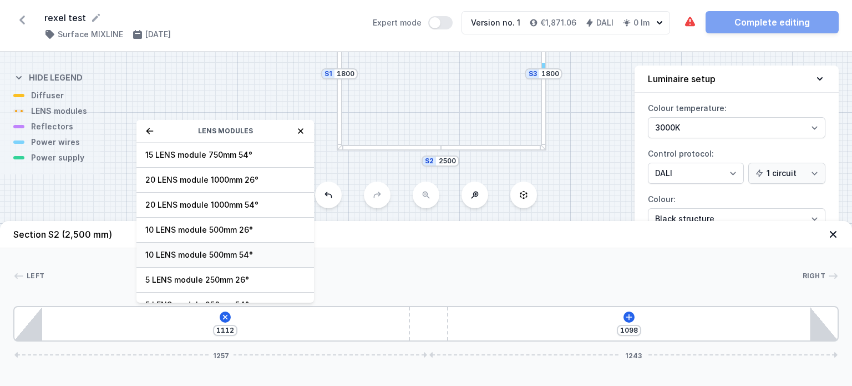
scroll to position [39, 0]
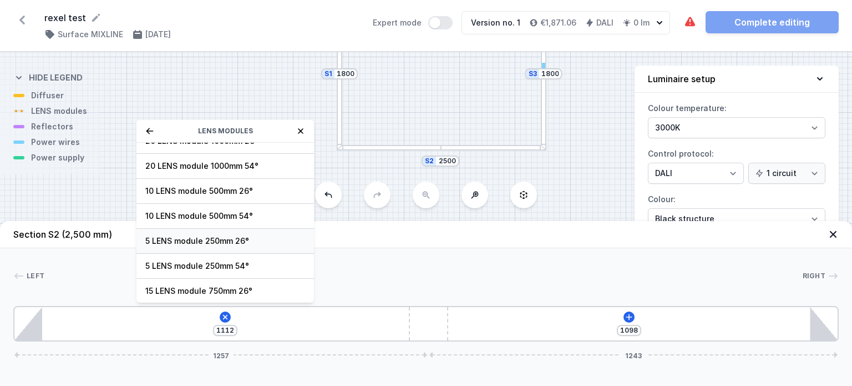
click at [221, 235] on span "5 LENS module 250mm 26°" at bounding box center [225, 240] width 160 height 11
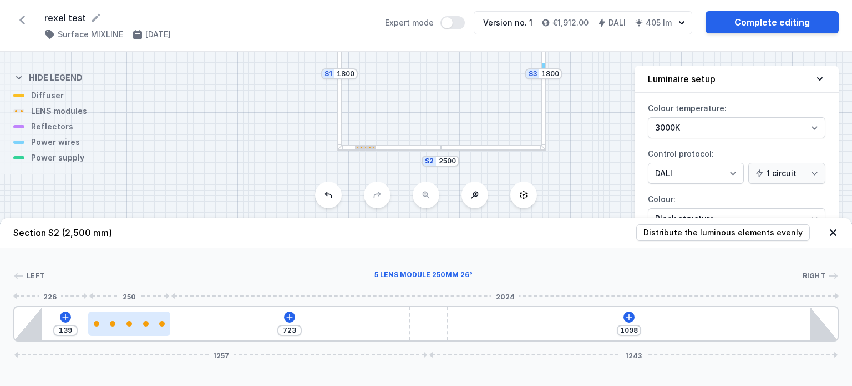
drag, startPoint x: 109, startPoint y: 318, endPoint x: 146, endPoint y: 327, distance: 38.3
click at [146, 327] on div at bounding box center [129, 323] width 82 height 24
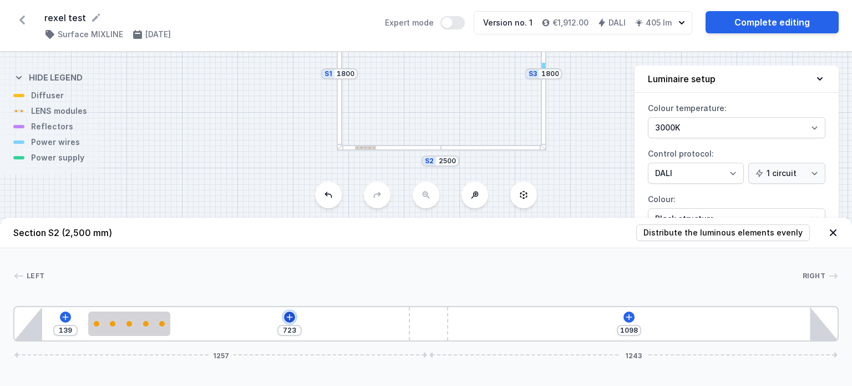
click at [288, 317] on icon at bounding box center [289, 316] width 9 height 9
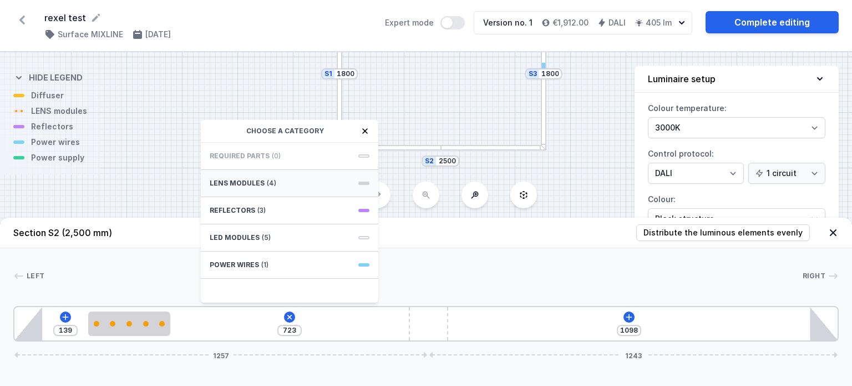
click at [297, 183] on div "LENS modules (4)" at bounding box center [290, 183] width 178 height 27
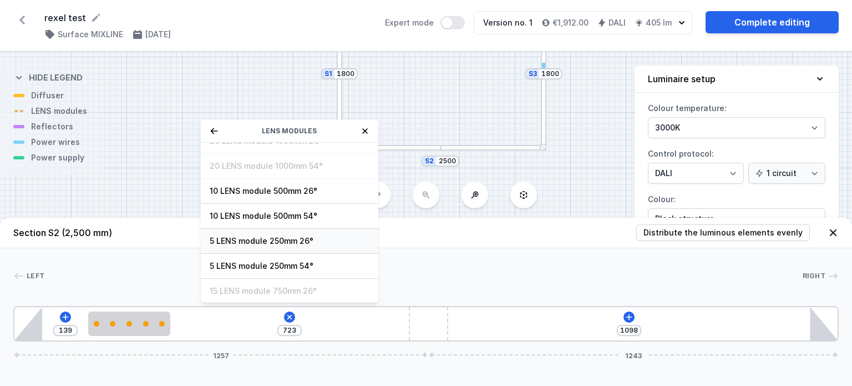
scroll to position [0, 0]
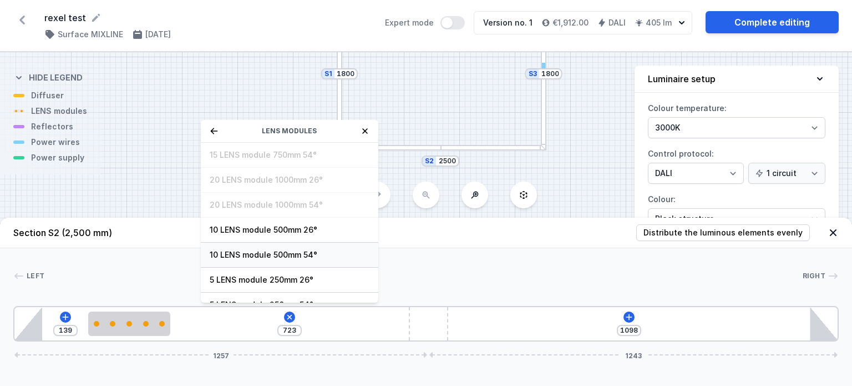
click at [306, 252] on span "10 LENS module 500mm 54°" at bounding box center [290, 254] width 160 height 11
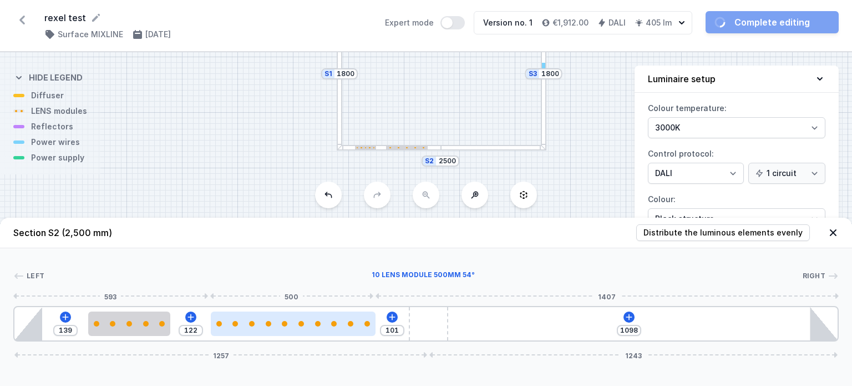
drag, startPoint x: 295, startPoint y: 323, endPoint x: 330, endPoint y: 327, distance: 35.1
click at [330, 327] on div at bounding box center [293, 323] width 165 height 24
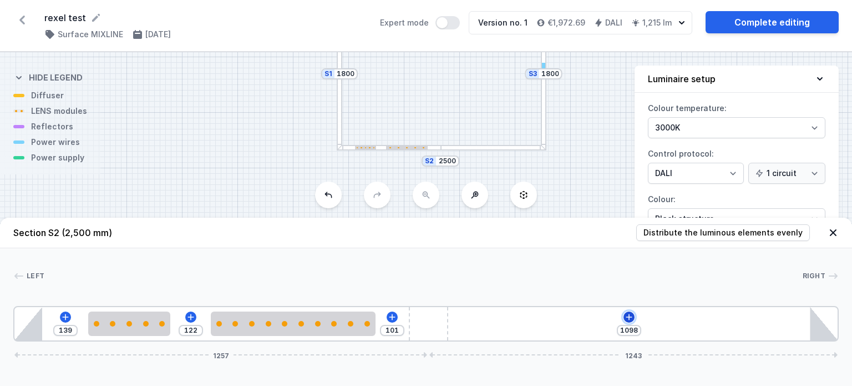
click at [627, 320] on icon at bounding box center [629, 316] width 9 height 9
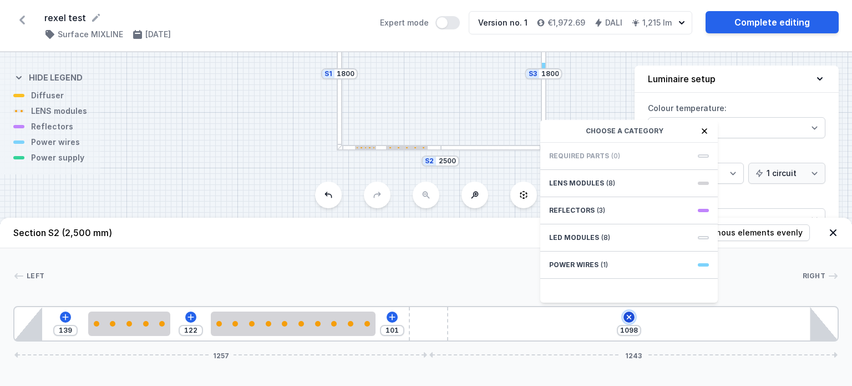
click at [627, 320] on icon at bounding box center [628, 317] width 13 height 13
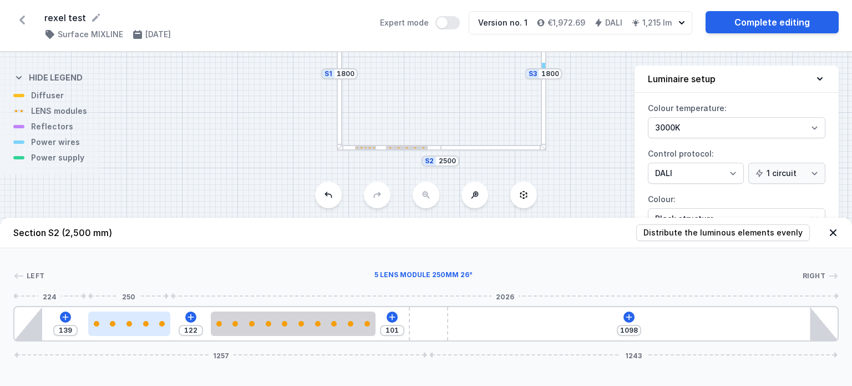
click at [121, 318] on div at bounding box center [129, 323] width 82 height 24
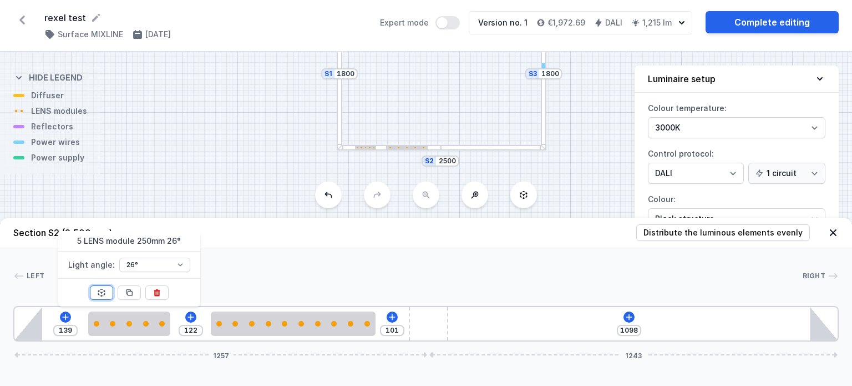
click at [104, 293] on icon at bounding box center [101, 292] width 9 height 9
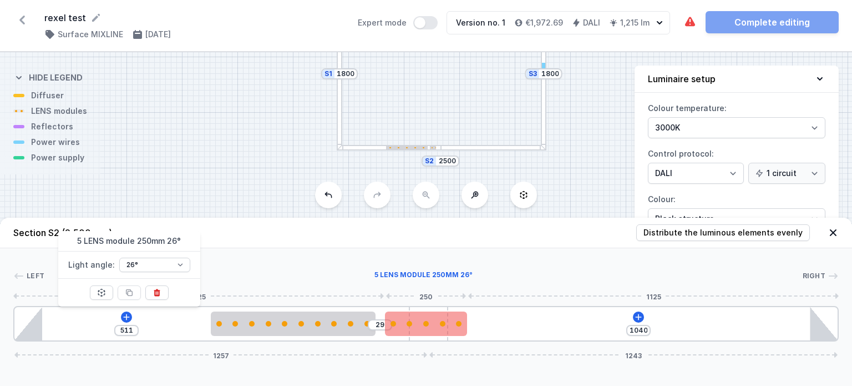
click at [459, 328] on div at bounding box center [426, 323] width 82 height 24
drag, startPoint x: 467, startPoint y: 326, endPoint x: 444, endPoint y: 326, distance: 22.7
click at [464, 326] on div "511 29 1040 1257 1243" at bounding box center [426, 324] width 826 height 36
click at [440, 326] on div at bounding box center [426, 324] width 82 height 6
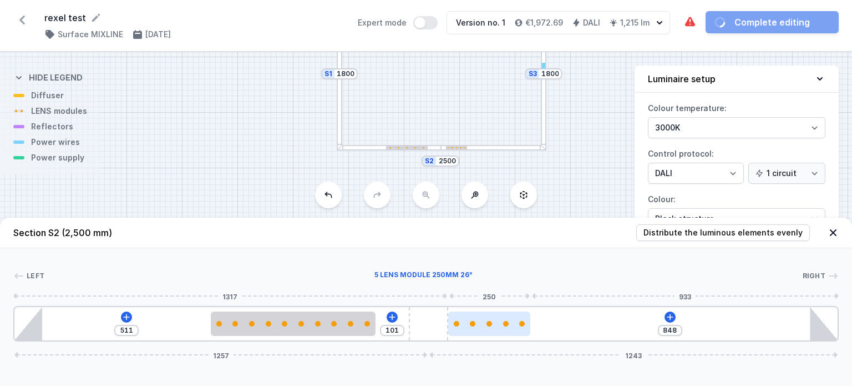
drag, startPoint x: 428, startPoint y: 329, endPoint x: 474, endPoint y: 330, distance: 46.1
click at [474, 330] on div at bounding box center [489, 323] width 82 height 24
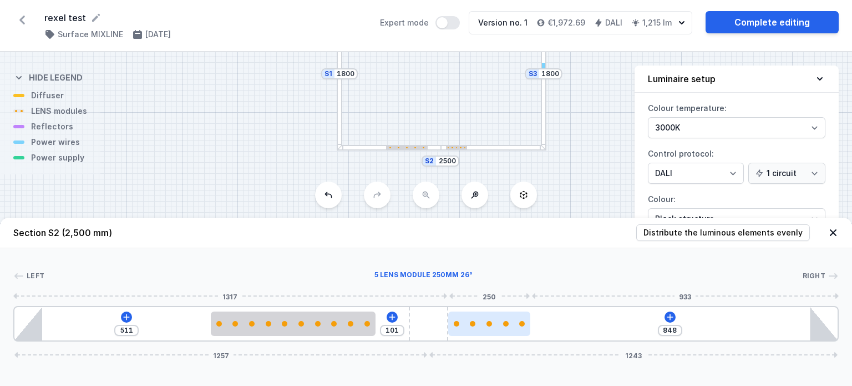
click at [489, 326] on div at bounding box center [489, 323] width 82 height 24
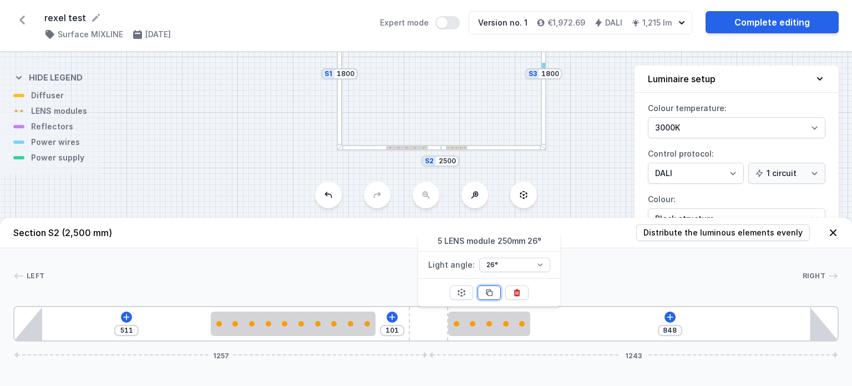
click at [488, 290] on icon at bounding box center [489, 292] width 9 height 9
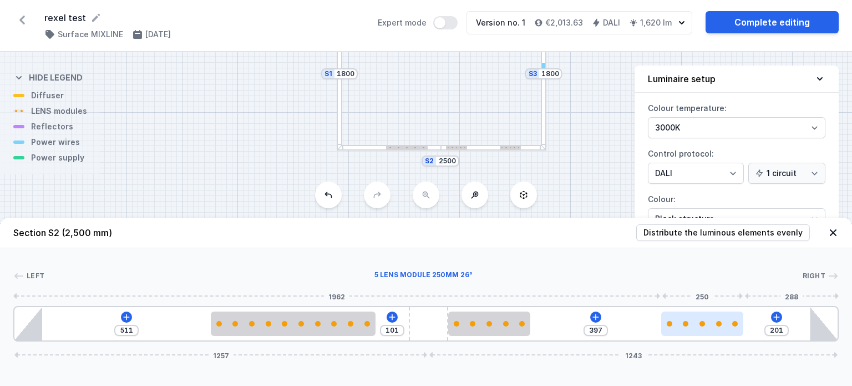
drag, startPoint x: 576, startPoint y: 326, endPoint x: 714, endPoint y: 319, distance: 137.7
click at [714, 319] on div at bounding box center [702, 323] width 82 height 24
drag, startPoint x: 533, startPoint y: 325, endPoint x: 547, endPoint y: 325, distance: 14.4
click at [547, 325] on div "511 101 397 201 1257 1243" at bounding box center [426, 324] width 826 height 36
drag, startPoint x: 518, startPoint y: 326, endPoint x: 534, endPoint y: 326, distance: 15.5
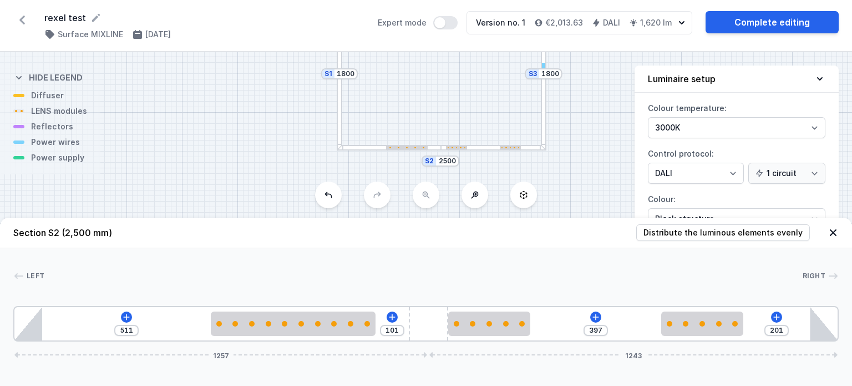
click at [539, 325] on div "511 101 397 201 1257 1243" at bounding box center [426, 324] width 826 height 36
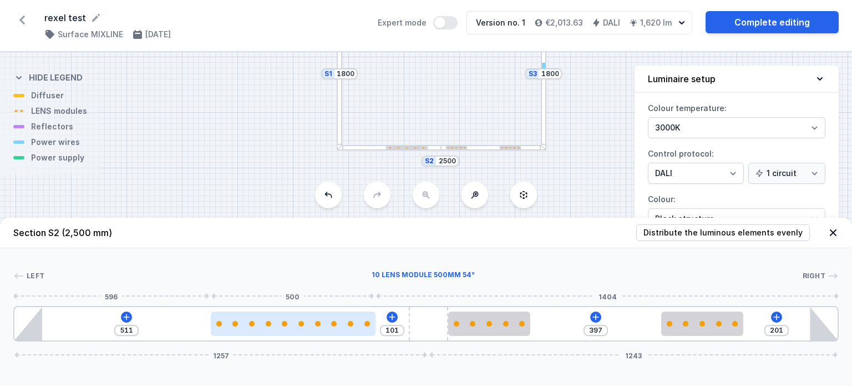
click at [333, 322] on div at bounding box center [334, 324] width 6 height 6
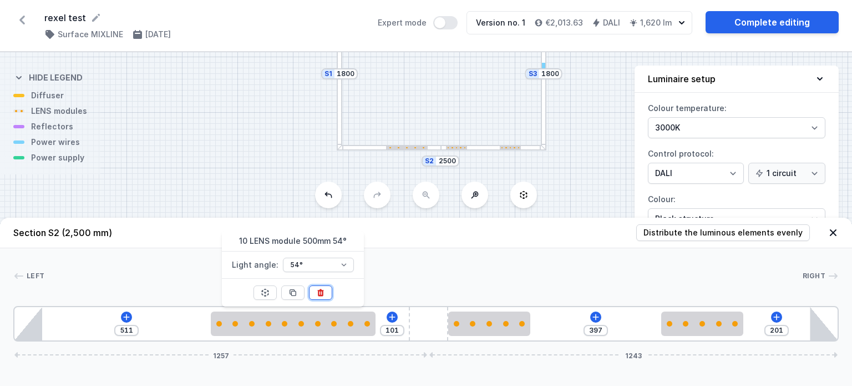
click at [326, 292] on button at bounding box center [320, 292] width 23 height 14
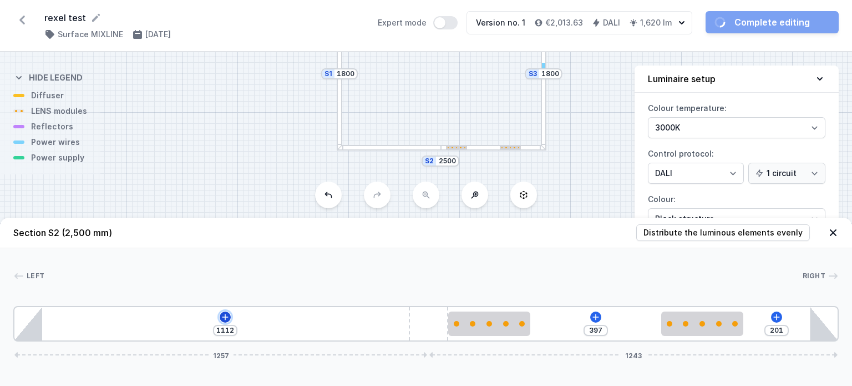
click at [227, 313] on icon at bounding box center [225, 316] width 9 height 9
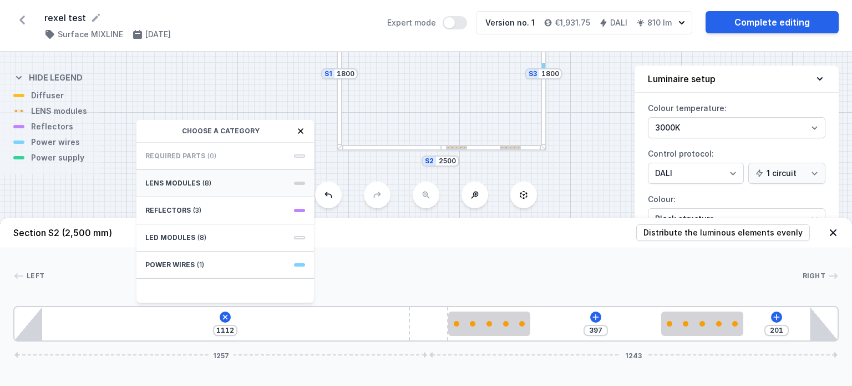
click at [202, 183] on span "(8)" at bounding box center [206, 183] width 9 height 9
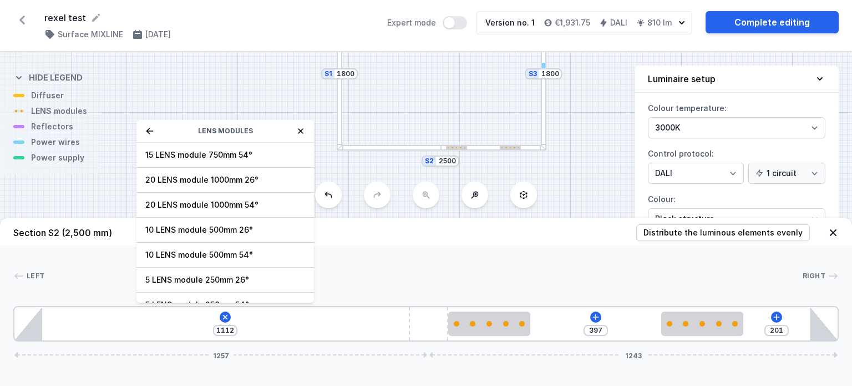
click at [147, 130] on icon at bounding box center [149, 131] width 7 height 6
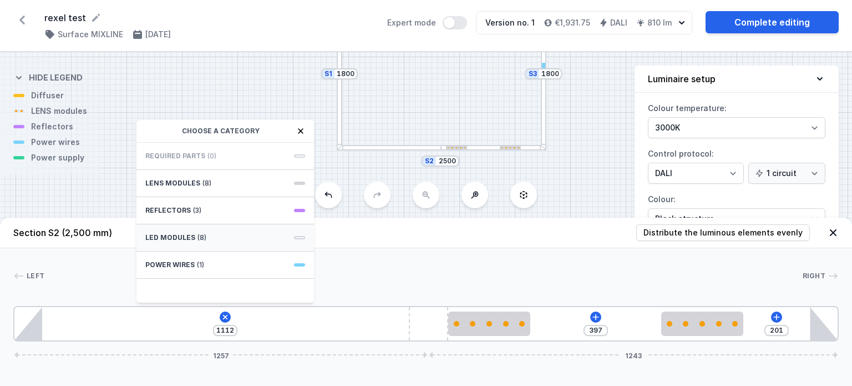
click at [181, 238] on span "LED modules" at bounding box center [170, 237] width 50 height 9
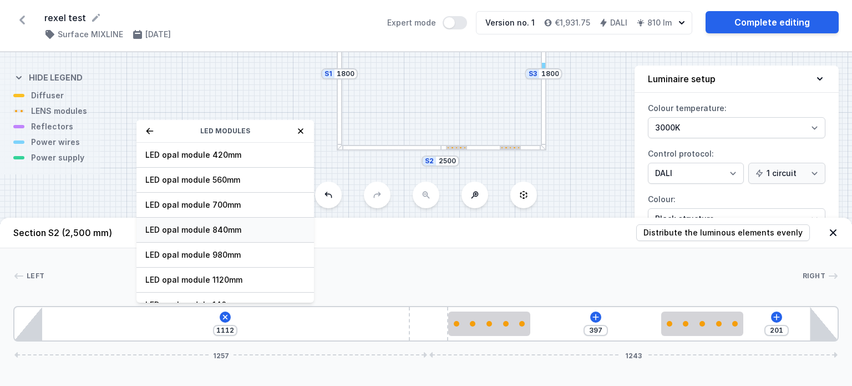
click at [242, 226] on span "LED opal module 840mm" at bounding box center [225, 229] width 160 height 11
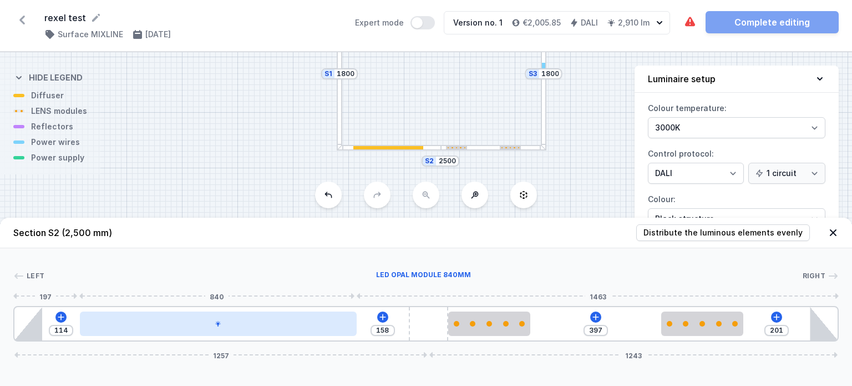
drag, startPoint x: 163, startPoint y: 328, endPoint x: 209, endPoint y: 331, distance: 46.2
click at [209, 331] on div at bounding box center [218, 323] width 277 height 24
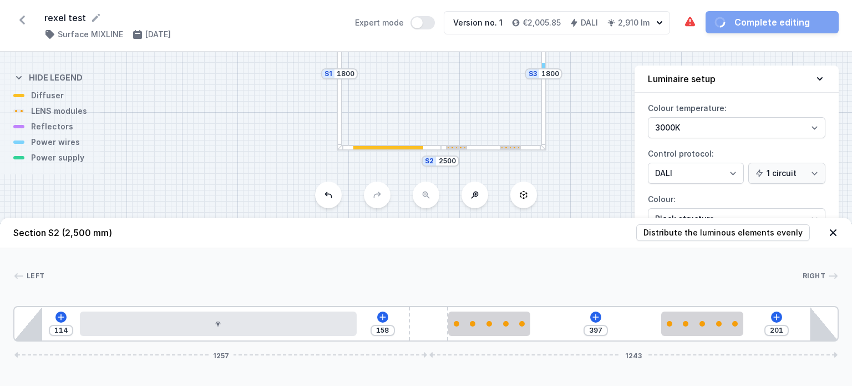
click at [229, 272] on div at bounding box center [423, 275] width 758 height 11
click at [384, 318] on icon at bounding box center [382, 316] width 9 height 9
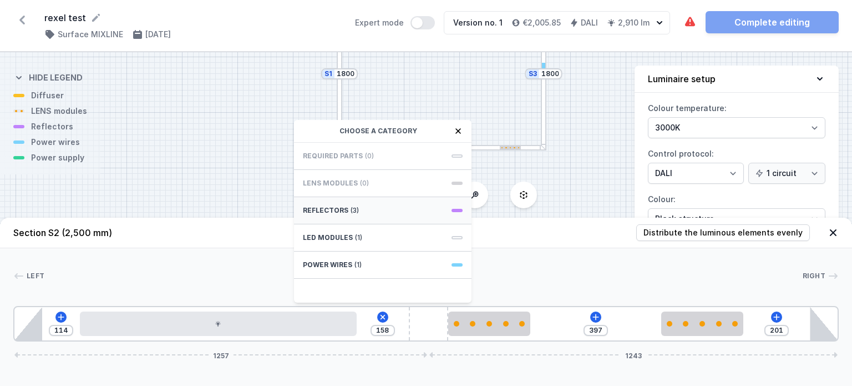
click at [351, 208] on span "(3)" at bounding box center [355, 210] width 8 height 9
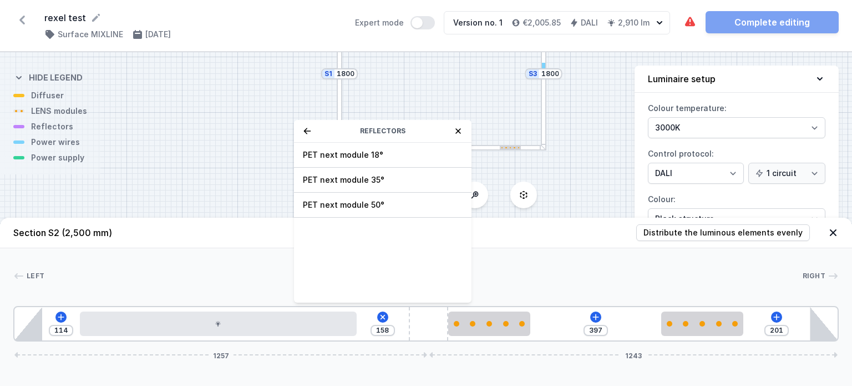
click at [304, 130] on icon at bounding box center [306, 131] width 7 height 6
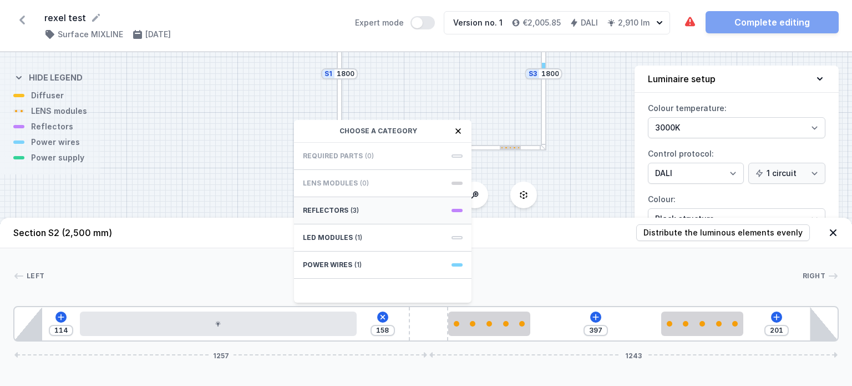
click at [341, 212] on span "Reflectors" at bounding box center [325, 210] width 45 height 9
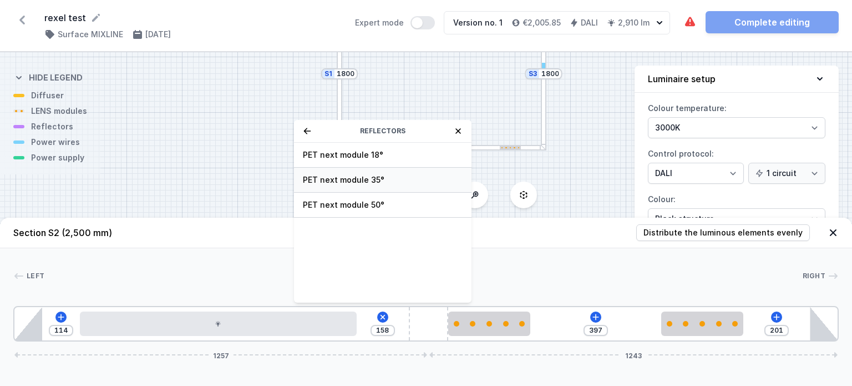
click at [352, 181] on span "PET next module 35°" at bounding box center [383, 179] width 160 height 11
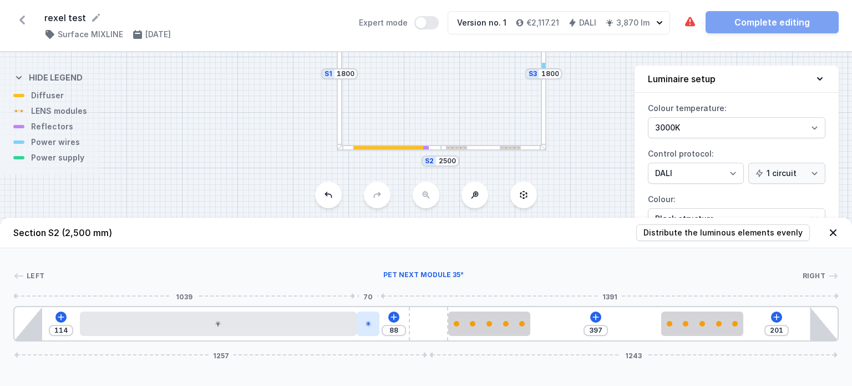
drag, startPoint x: 366, startPoint y: 328, endPoint x: 379, endPoint y: 328, distance: 12.8
click at [379, 328] on div at bounding box center [368, 323] width 23 height 24
click at [349, 257] on div "Left Right 1 2 3 4 5 5 1 114 88 397 201 1257 1243 199 840 70 208 250 397 250 28…" at bounding box center [426, 294] width 852 height 93
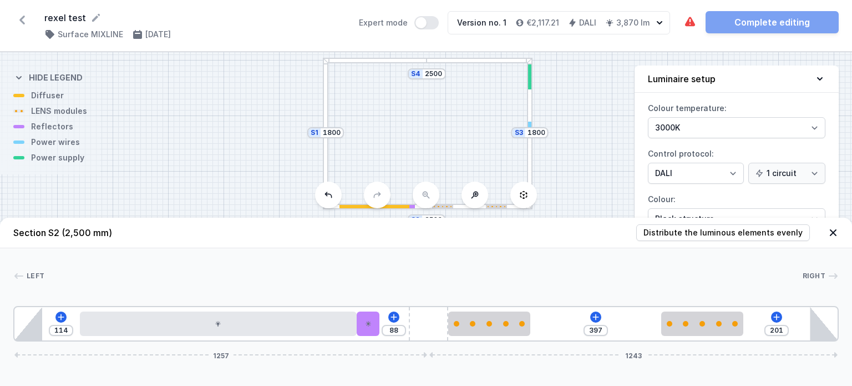
drag, startPoint x: 462, startPoint y: 133, endPoint x: 448, endPoint y: 191, distance: 60.4
click at [448, 191] on div "S4 2500 S3 1800 S2 2500 S1 1800" at bounding box center [426, 218] width 852 height 333
click at [437, 160] on div "S4 2500 S3 1800 S2 2500 S1 1800" at bounding box center [426, 218] width 852 height 333
click at [534, 83] on div "S4 2500 S3 1800 S2 2500 S1 1800" at bounding box center [426, 218] width 852 height 333
click at [533, 83] on div at bounding box center [530, 78] width 3 height 25
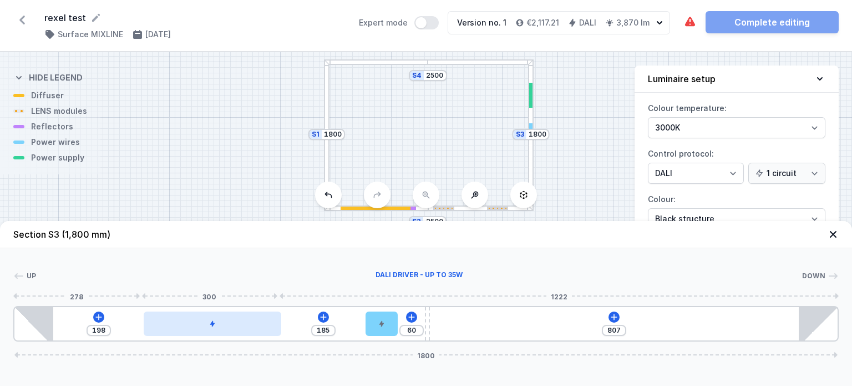
drag, startPoint x: 150, startPoint y: 320, endPoint x: 231, endPoint y: 323, distance: 80.5
click at [231, 323] on div at bounding box center [212, 323] width 137 height 24
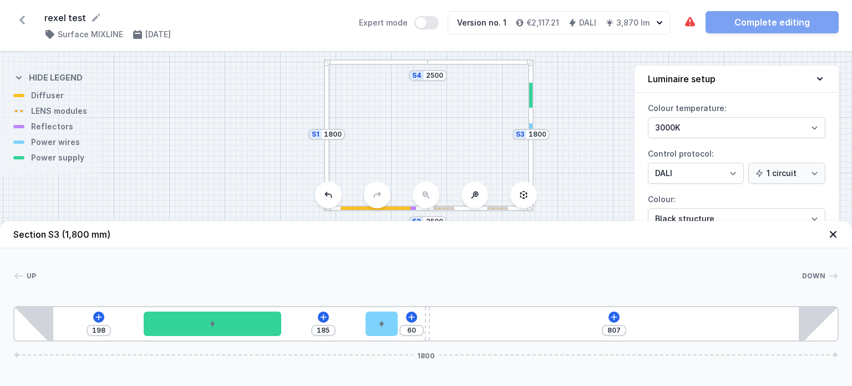
click at [834, 234] on icon at bounding box center [833, 234] width 7 height 7
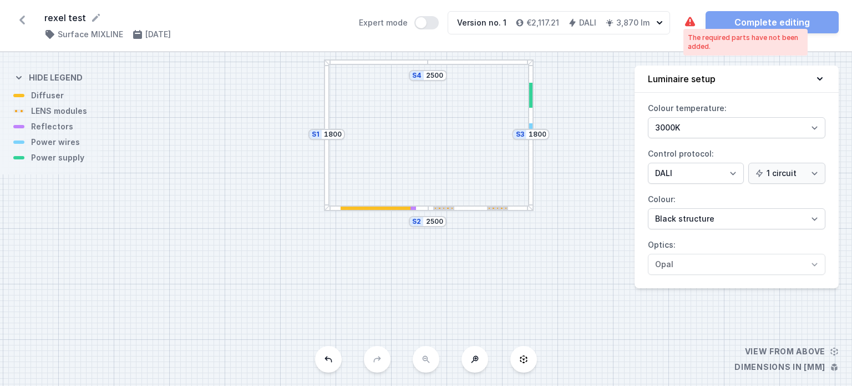
click at [687, 22] on icon at bounding box center [690, 21] width 10 height 9
click at [328, 173] on div at bounding box center [327, 134] width 6 height 150
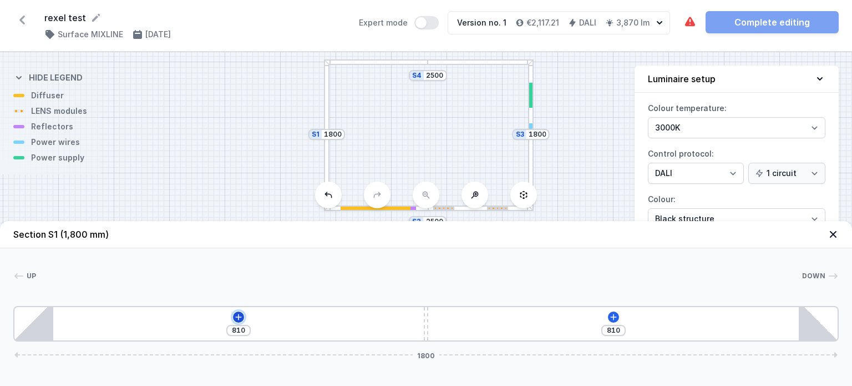
click at [241, 317] on icon at bounding box center [238, 316] width 6 height 6
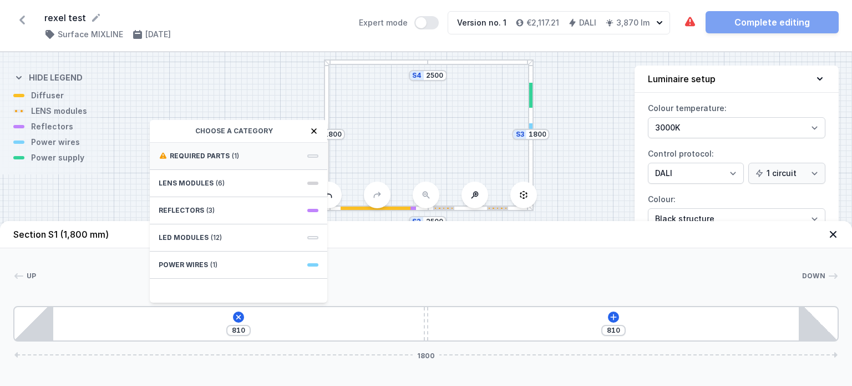
click at [200, 157] on span "Required parts" at bounding box center [200, 155] width 60 height 9
click at [200, 156] on span "DALI Driver - up to 35W" at bounding box center [239, 154] width 160 height 11
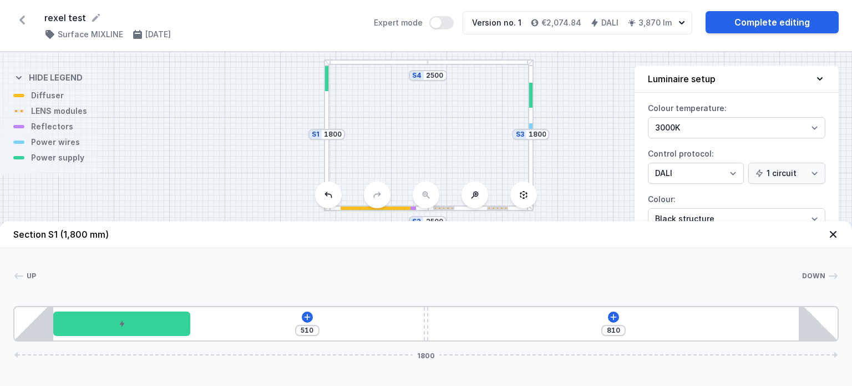
click at [832, 236] on icon at bounding box center [833, 234] width 7 height 7
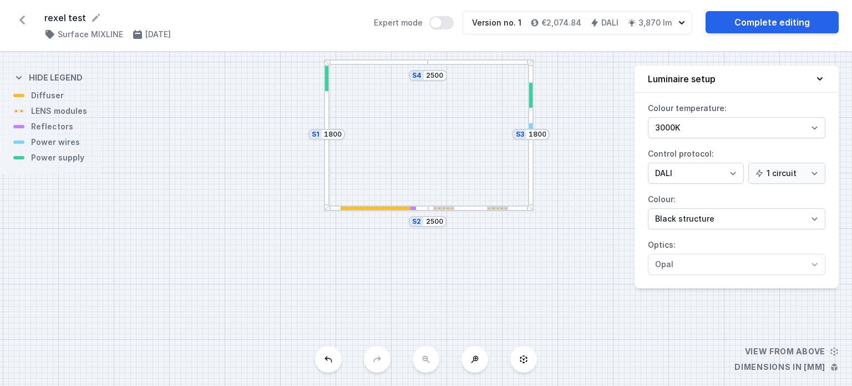
drag, startPoint x: 408, startPoint y: 140, endPoint x: 412, endPoint y: 178, distance: 37.4
drag, startPoint x: 326, startPoint y: 82, endPoint x: 331, endPoint y: 164, distance: 82.2
click at [331, 164] on div "S4 2500 S3 1800 S2 2500 S1 1800" at bounding box center [426, 218] width 852 height 333
click at [328, 83] on div at bounding box center [326, 78] width 3 height 25
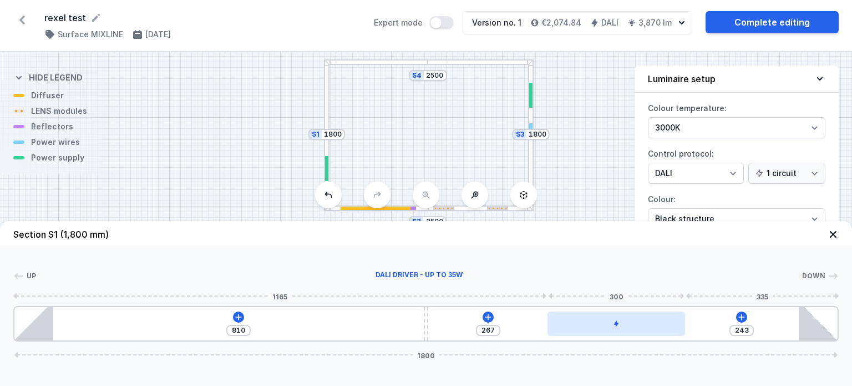
drag, startPoint x: 183, startPoint y: 317, endPoint x: 686, endPoint y: 316, distance: 503.2
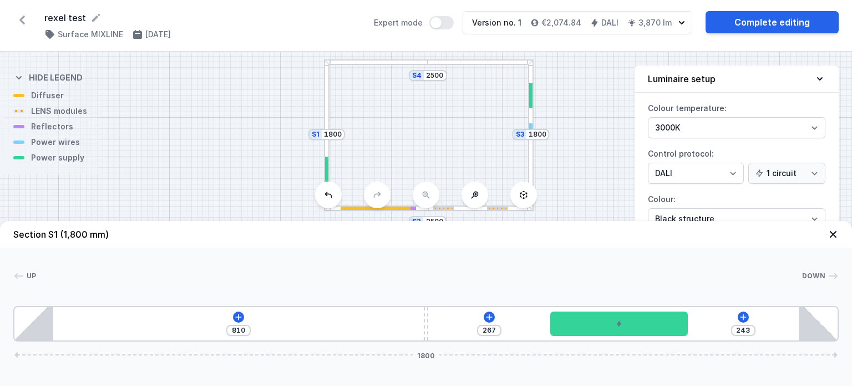
click at [580, 271] on div at bounding box center [420, 275] width 766 height 11
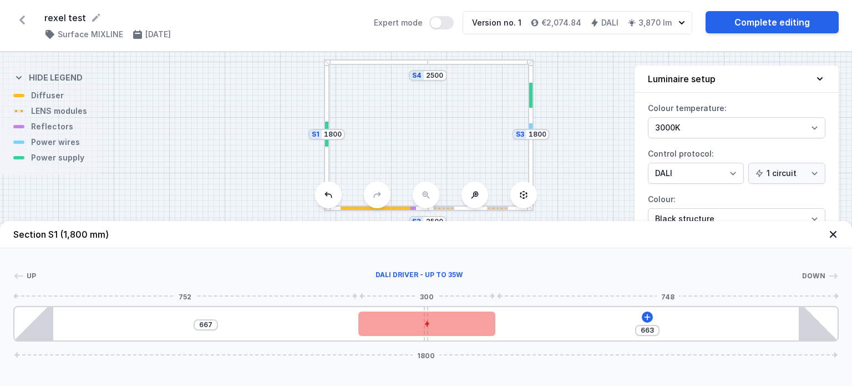
drag, startPoint x: 656, startPoint y: 322, endPoint x: 462, endPoint y: 324, distance: 194.2
click at [462, 324] on div at bounding box center [426, 323] width 137 height 24
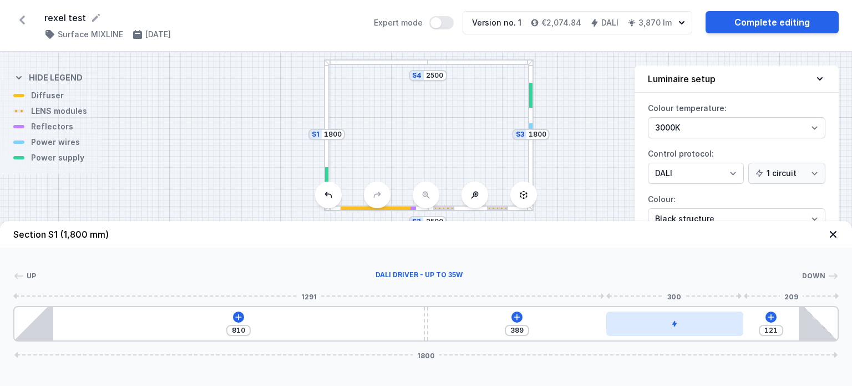
drag, startPoint x: 472, startPoint y: 326, endPoint x: 727, endPoint y: 332, distance: 255.8
click at [727, 332] on div at bounding box center [674, 323] width 137 height 24
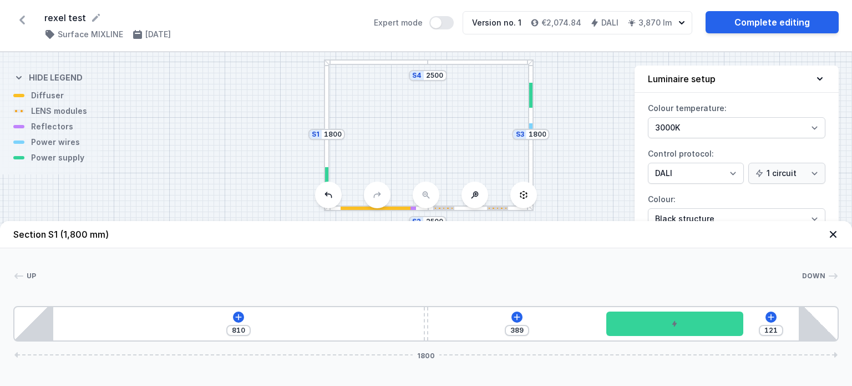
click at [837, 236] on icon at bounding box center [833, 234] width 11 height 11
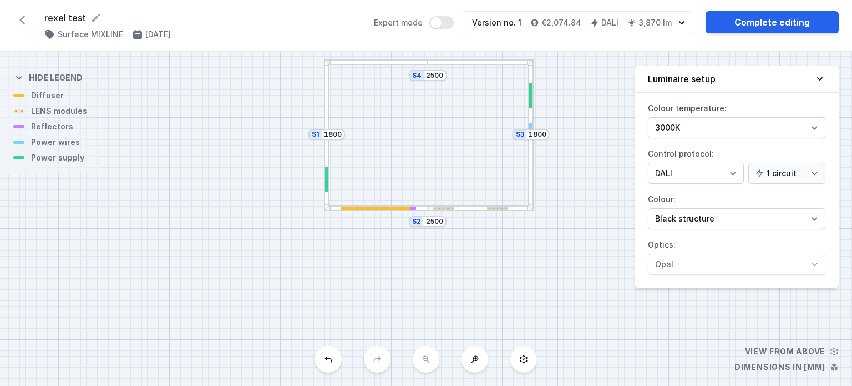
click at [482, 209] on div at bounding box center [479, 208] width 103 height 6
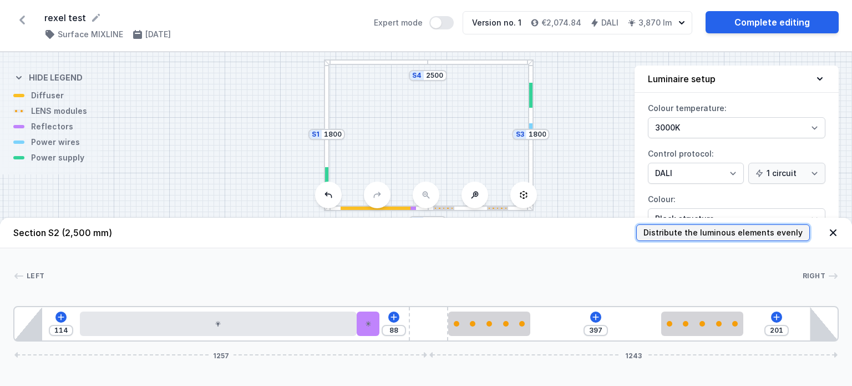
click at [755, 237] on span "Distribute the luminous elements evenly" at bounding box center [723, 232] width 159 height 11
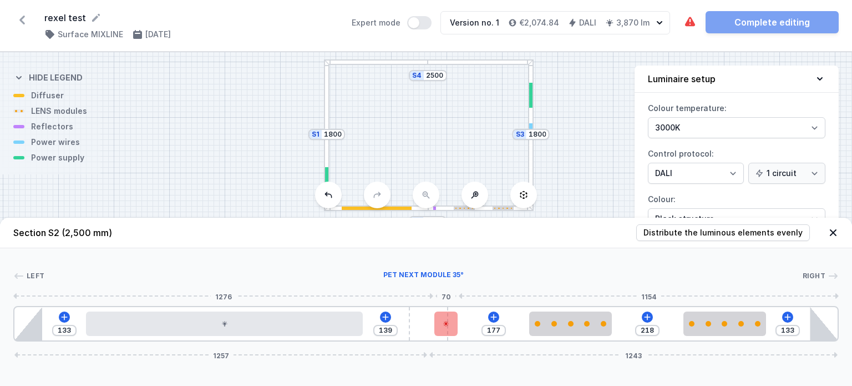
click at [454, 325] on div at bounding box center [445, 323] width 23 height 24
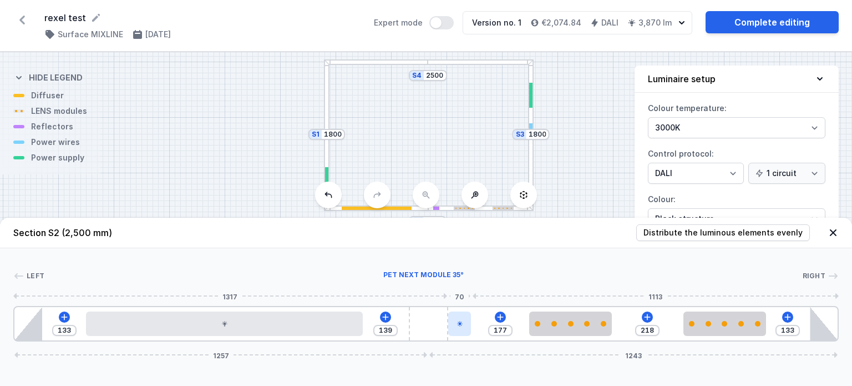
click at [461, 331] on div at bounding box center [459, 323] width 23 height 24
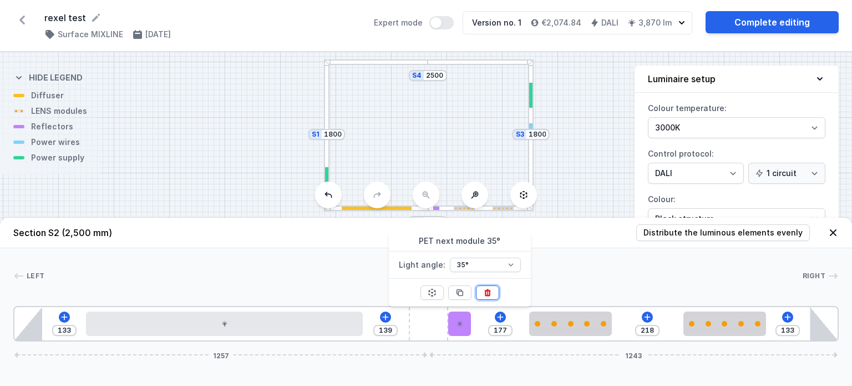
click at [492, 298] on button at bounding box center [487, 292] width 23 height 14
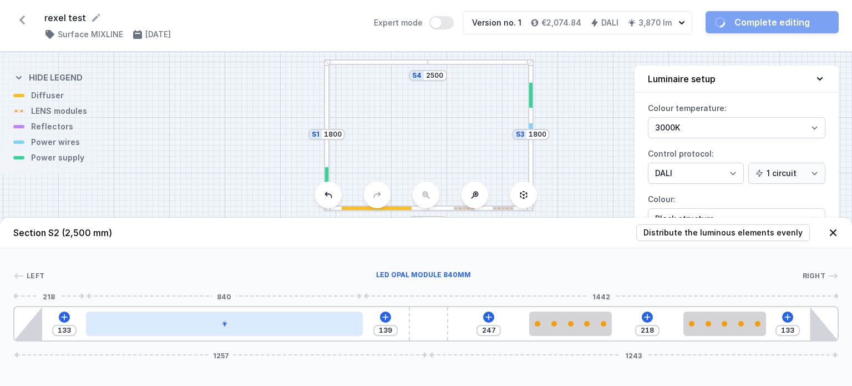
click at [330, 314] on div at bounding box center [224, 323] width 277 height 24
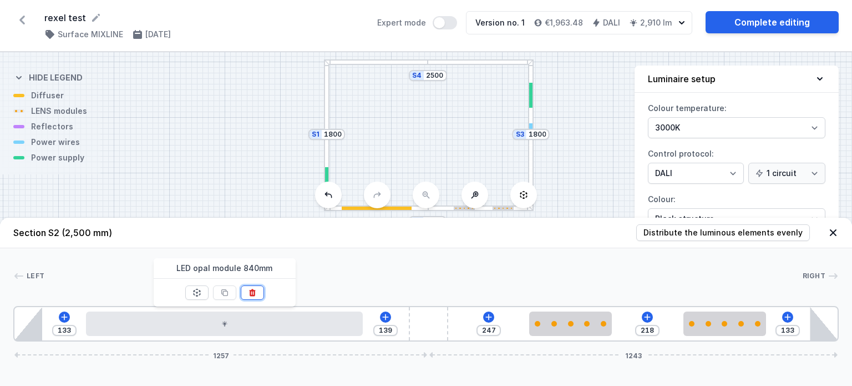
click at [251, 294] on icon at bounding box center [252, 292] width 9 height 9
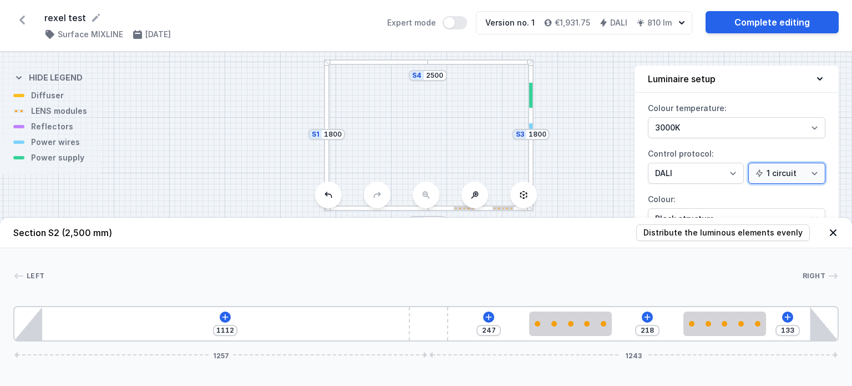
click at [803, 174] on select "1 circuit 2 circuits" at bounding box center [786, 173] width 77 height 21
click at [750, 163] on select "1 circuit 2 circuits" at bounding box center [786, 173] width 77 height 21
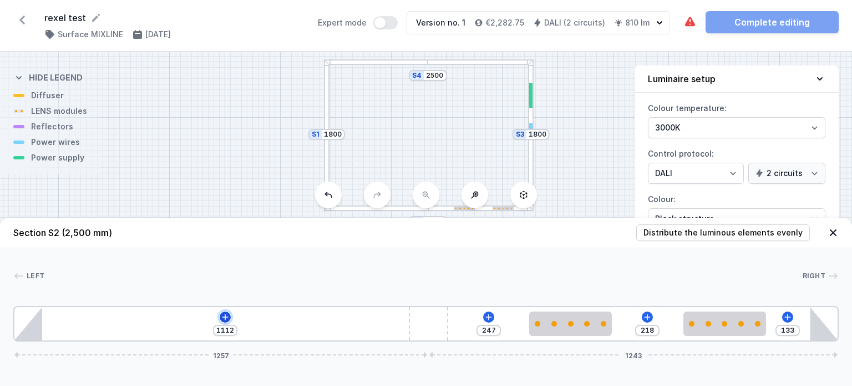
click at [220, 318] on button at bounding box center [225, 316] width 11 height 11
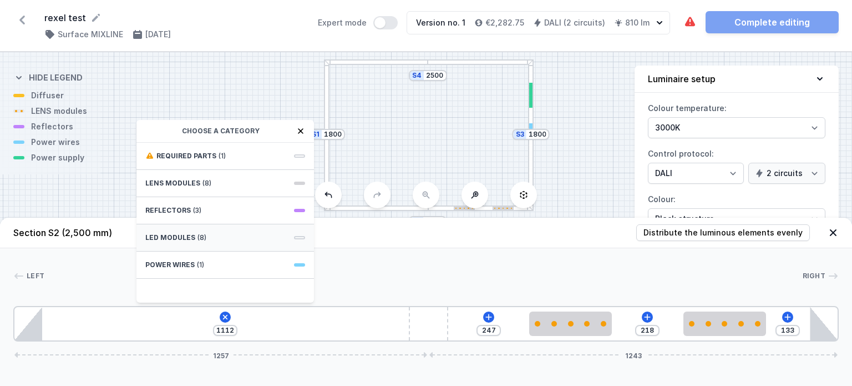
click at [187, 234] on span "LED modules" at bounding box center [170, 237] width 50 height 9
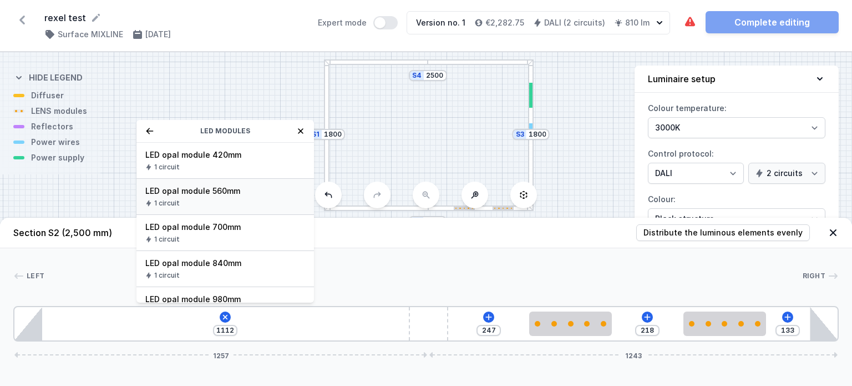
click at [191, 192] on span "LED opal module 560mm" at bounding box center [225, 190] width 160 height 11
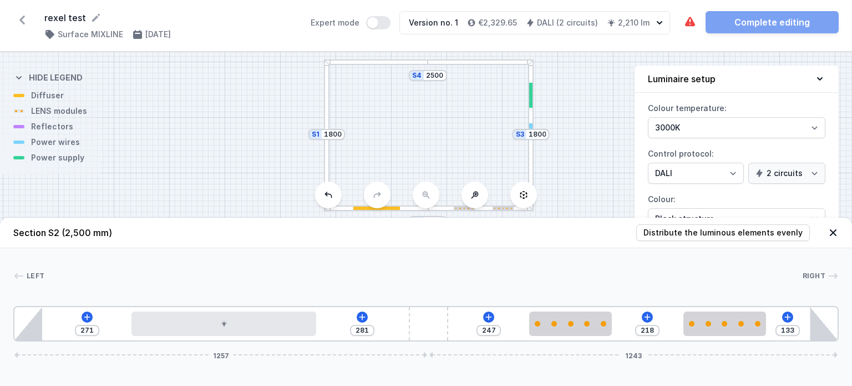
drag, startPoint x: 165, startPoint y: 332, endPoint x: 264, endPoint y: 339, distance: 99.5
click at [264, 339] on div "271 281 247 218 133 1257 1243" at bounding box center [426, 324] width 826 height 36
click at [278, 273] on div at bounding box center [423, 275] width 758 height 11
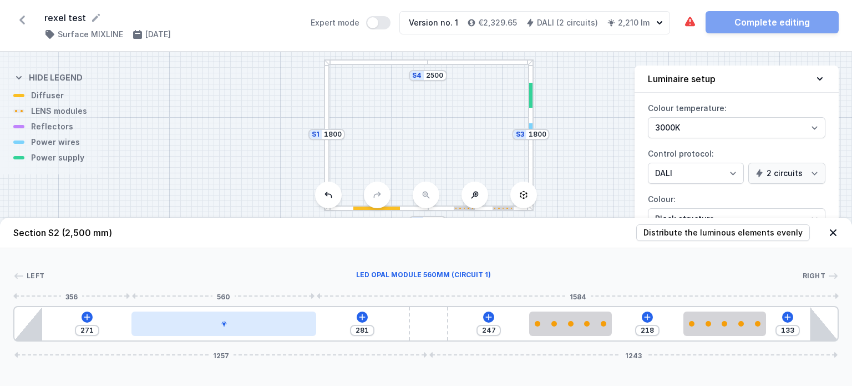
click at [239, 332] on div at bounding box center [223, 323] width 184 height 24
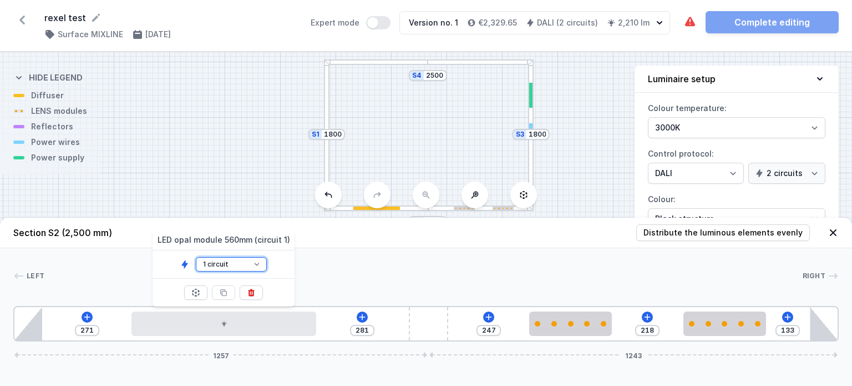
click at [250, 264] on select "1 circuit 2 circuit" at bounding box center [231, 264] width 71 height 14
click at [196, 257] on select "1 circuit 2 circuit" at bounding box center [231, 264] width 71 height 14
click at [351, 276] on div at bounding box center [423, 275] width 758 height 11
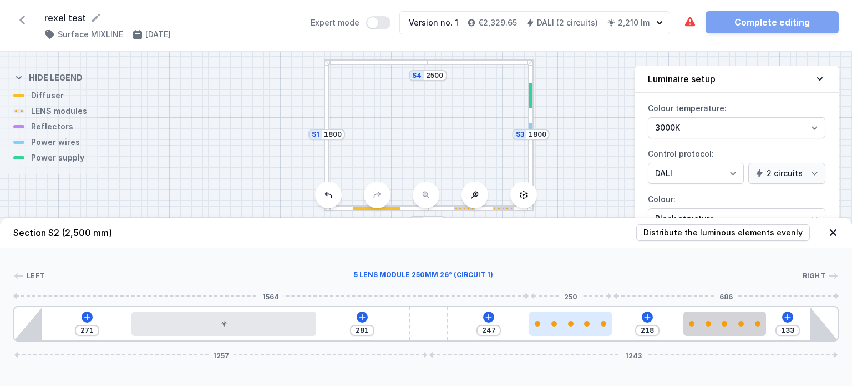
click at [601, 333] on div at bounding box center [570, 323] width 82 height 24
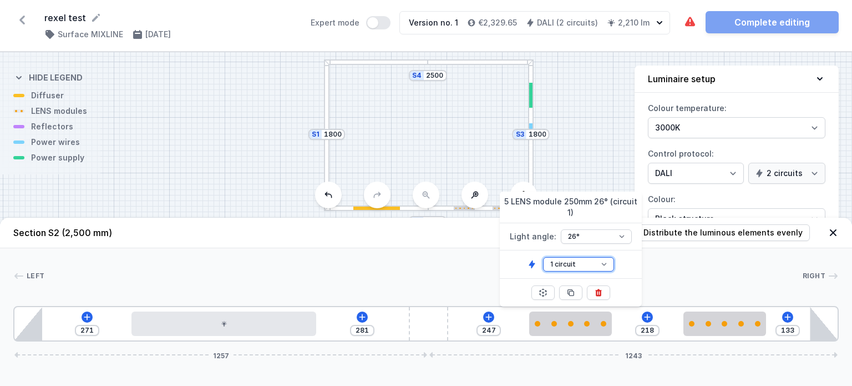
click at [579, 270] on select "1 circuit 2 circuit" at bounding box center [578, 264] width 71 height 14
click at [582, 265] on select "1 circuit 2 circuit" at bounding box center [578, 264] width 71 height 14
click at [624, 236] on select "26° 54°" at bounding box center [596, 236] width 71 height 14
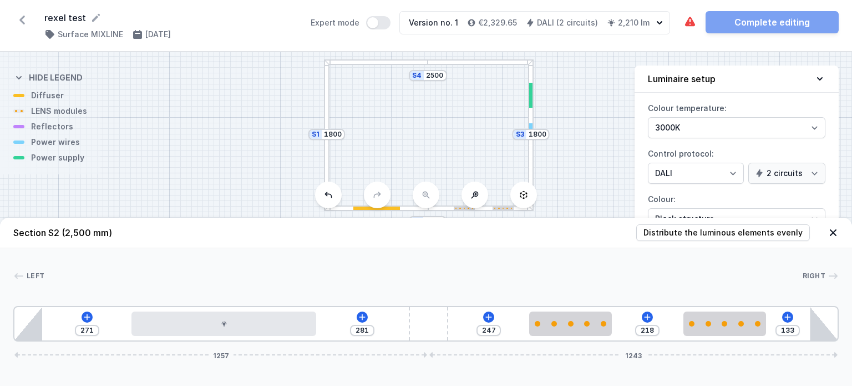
click at [442, 252] on div "Left Right 1 2 2 3 4 1 4 1 1 271 281 247 218 133 1257 1243 356 560 648 250 218 …" at bounding box center [426, 294] width 852 height 93
click at [691, 24] on icon at bounding box center [690, 21] width 10 height 9
click at [691, 21] on icon at bounding box center [690, 21] width 10 height 9
click at [327, 160] on div at bounding box center [327, 134] width 6 height 150
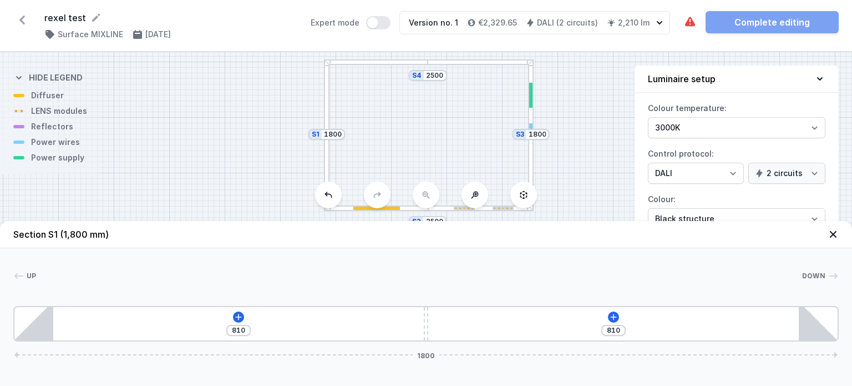
click at [237, 311] on div "[PHONE_NUMBER]" at bounding box center [426, 324] width 826 height 36
click at [236, 314] on icon at bounding box center [238, 316] width 9 height 9
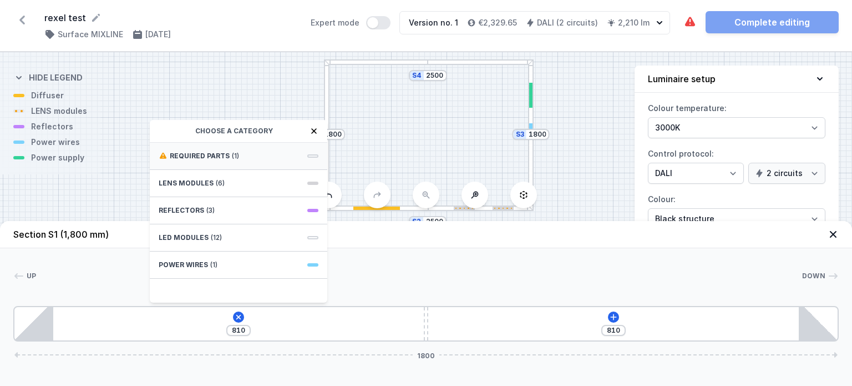
click at [203, 154] on span "Required parts" at bounding box center [200, 155] width 60 height 9
click at [191, 161] on div "DALI Driver - up to 35W 2 circuit" at bounding box center [239, 161] width 178 height 36
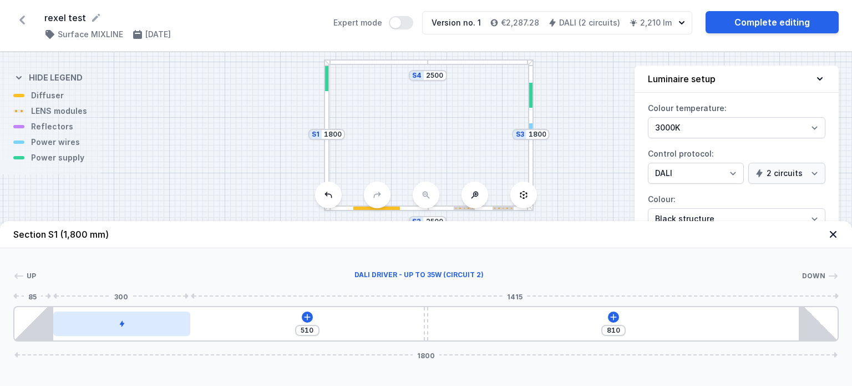
drag, startPoint x: 159, startPoint y: 329, endPoint x: 164, endPoint y: 333, distance: 6.8
click at [164, 333] on div at bounding box center [121, 323] width 137 height 24
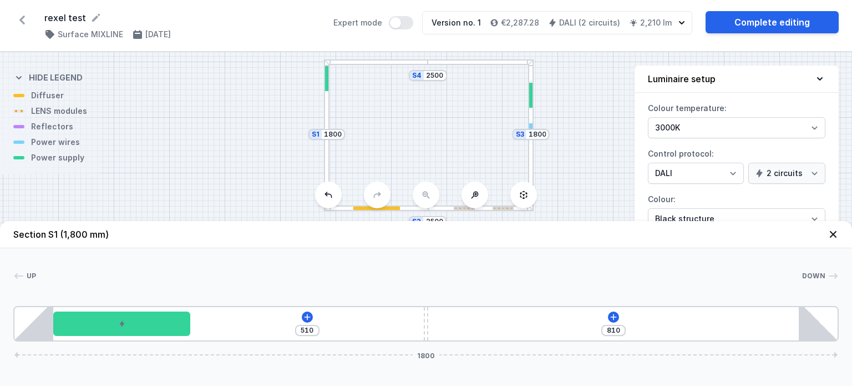
click at [216, 252] on div "Up Down 1 2 2 3 1 510 810 1800 85 300 510 10 895 85 1630 85 1800" at bounding box center [426, 294] width 852 height 93
click at [266, 169] on div "S4 2500 S3 1800 S2 2500 S1 1800" at bounding box center [426, 218] width 852 height 333
click at [840, 234] on header "Section S1 (1,800 mm)" at bounding box center [426, 234] width 852 height 27
click at [832, 233] on icon at bounding box center [833, 234] width 7 height 7
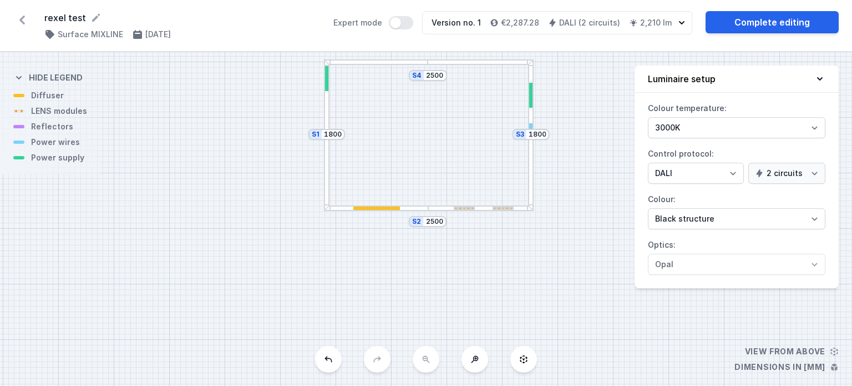
drag, startPoint x: 468, startPoint y: 150, endPoint x: 466, endPoint y: 183, distance: 32.8
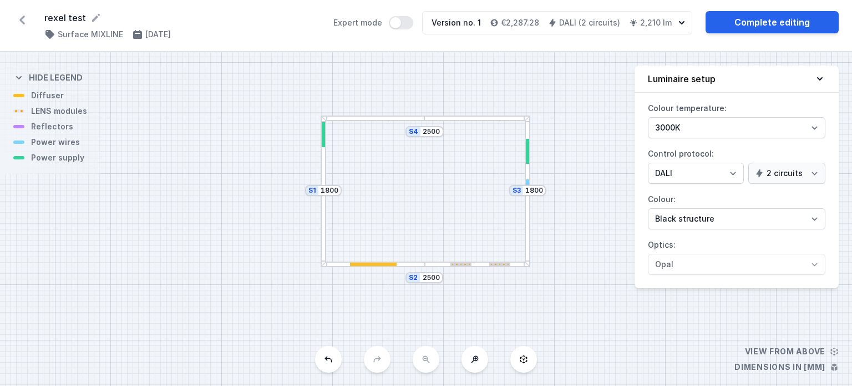
drag, startPoint x: 463, startPoint y: 146, endPoint x: 460, endPoint y: 201, distance: 55.0
click at [460, 201] on div "S4 2500 S3 1800 S2 2500 S1 1800" at bounding box center [426, 218] width 852 height 333
click at [783, 29] on link "Complete editing" at bounding box center [772, 22] width 133 height 22
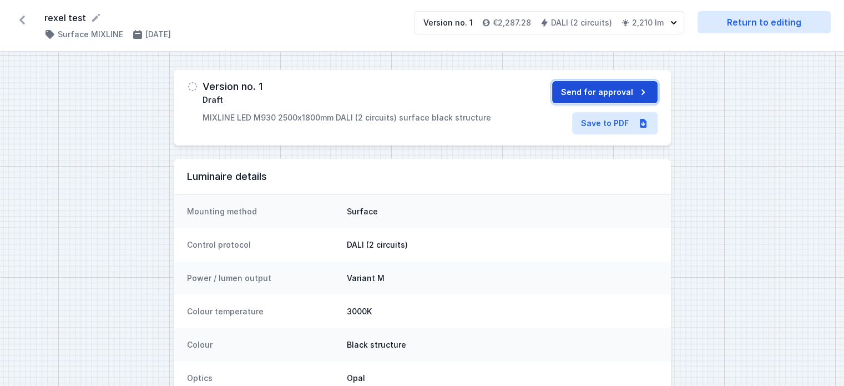
click at [616, 93] on button "Send for approval" at bounding box center [604, 92] width 105 height 22
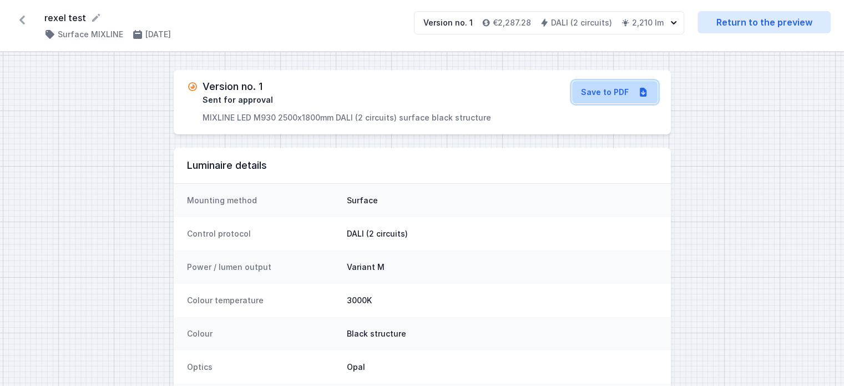
click at [595, 89] on link "Save to PDF" at bounding box center [614, 92] width 85 height 22
